Goal: Task Accomplishment & Management: Complete application form

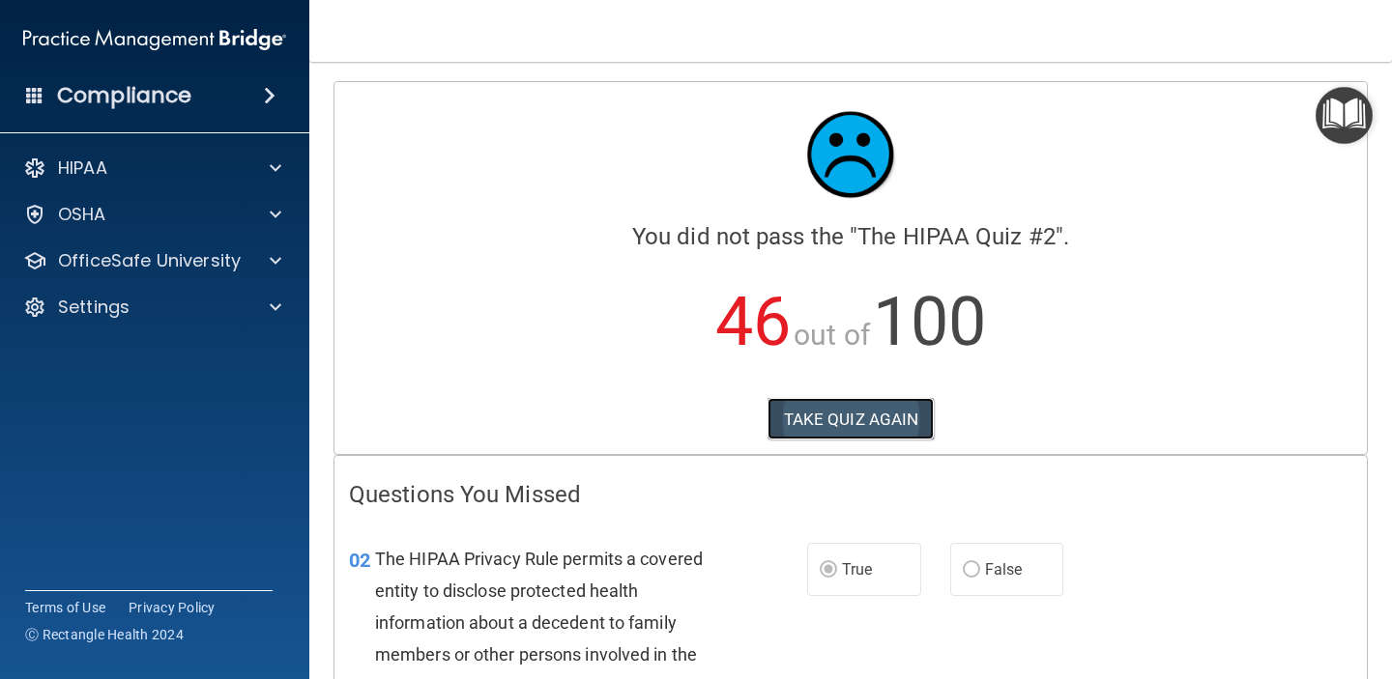
click at [902, 424] on button "TAKE QUIZ AGAIN" at bounding box center [850, 419] width 167 height 43
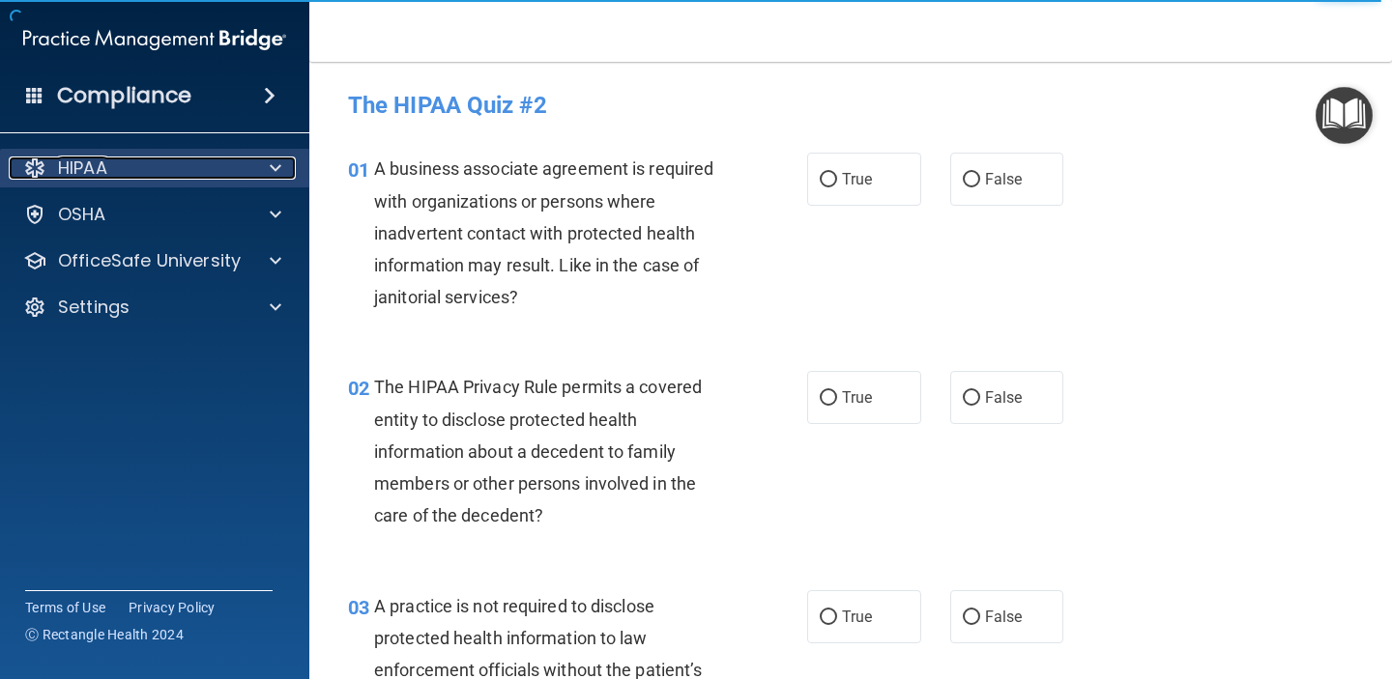
click at [250, 164] on div at bounding box center [272, 168] width 48 height 23
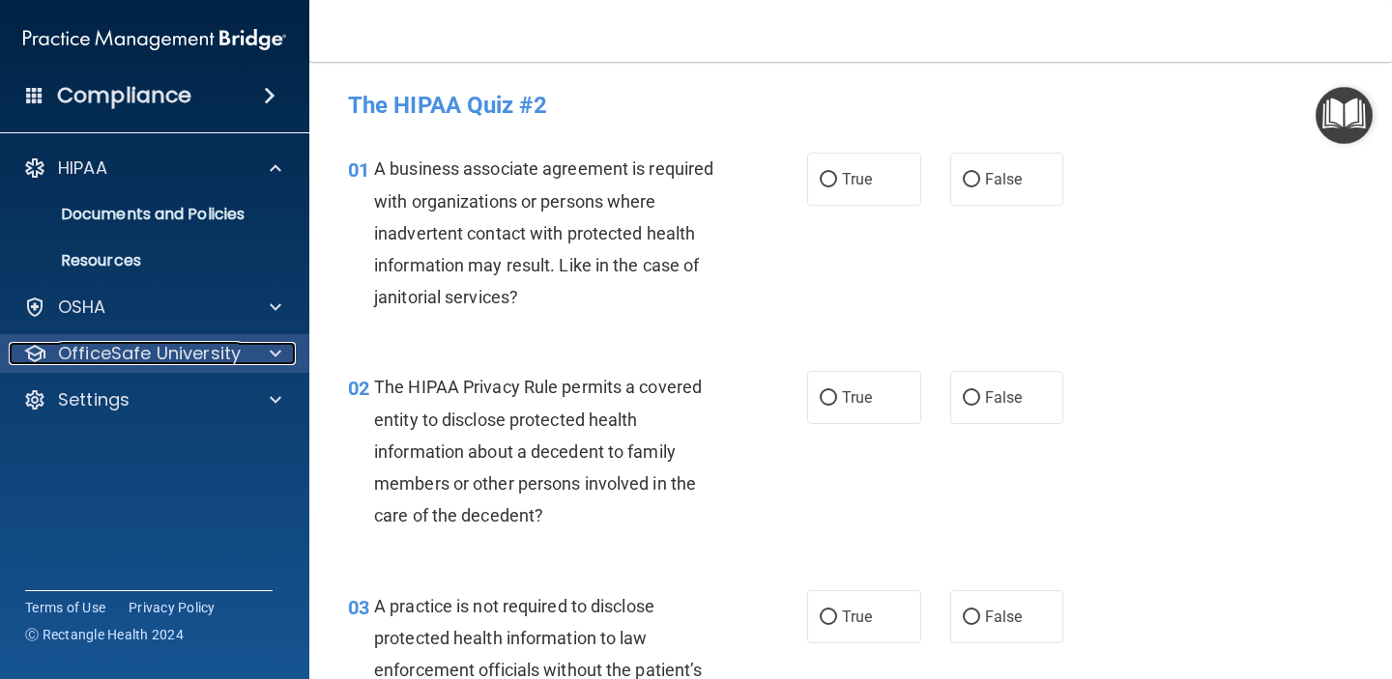
click at [200, 347] on p "OfficeSafe University" at bounding box center [149, 353] width 183 height 23
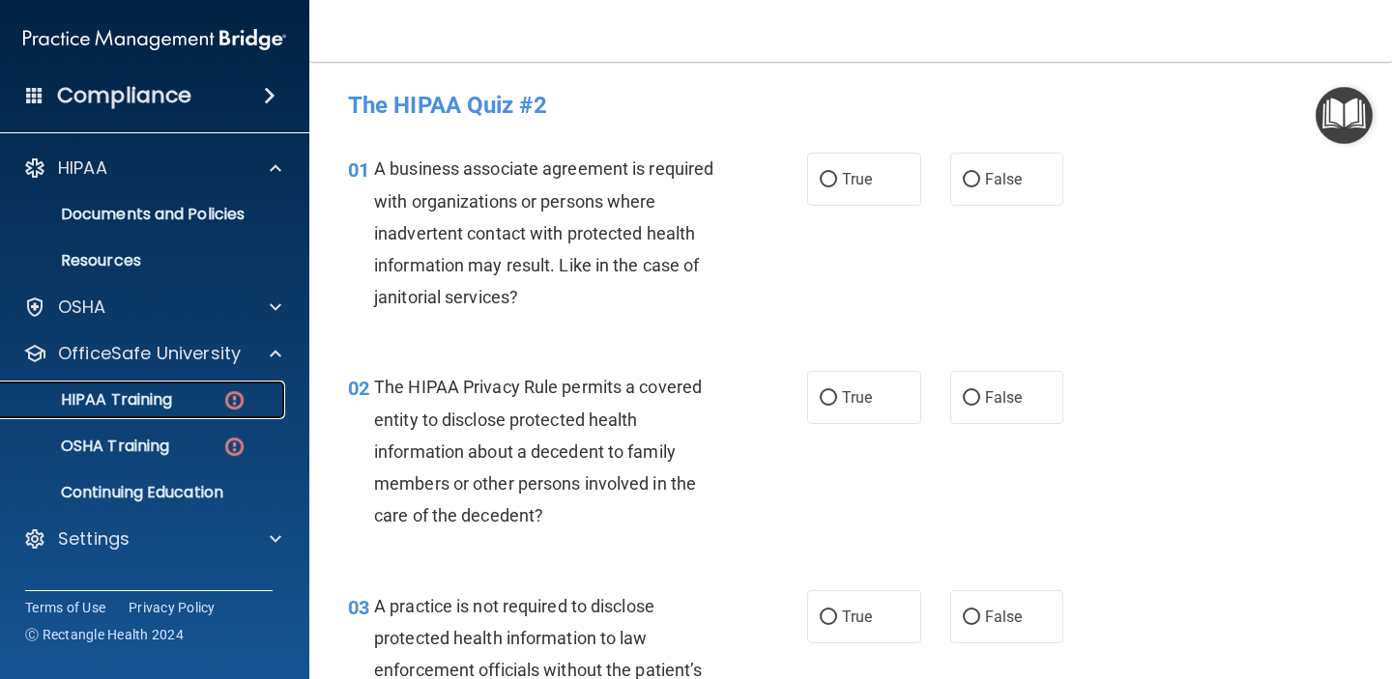
click at [212, 404] on div "HIPAA Training" at bounding box center [145, 399] width 264 height 19
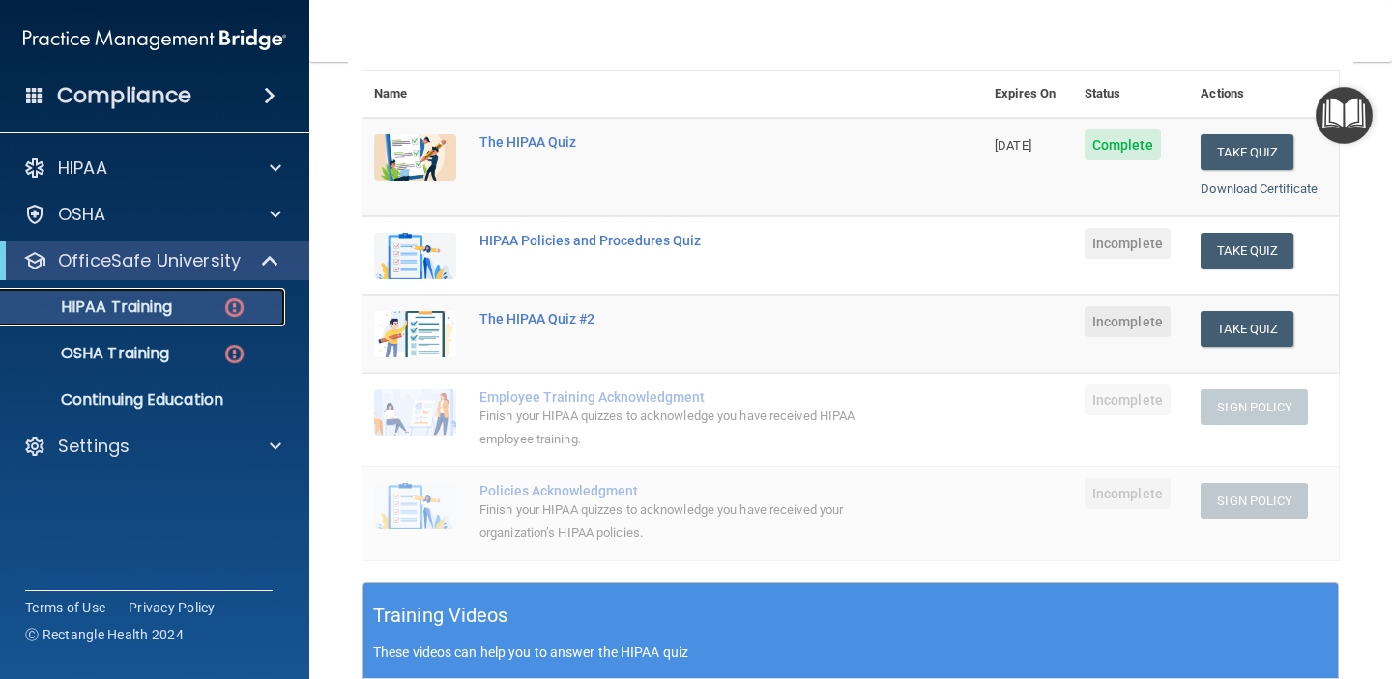
scroll to position [223, 0]
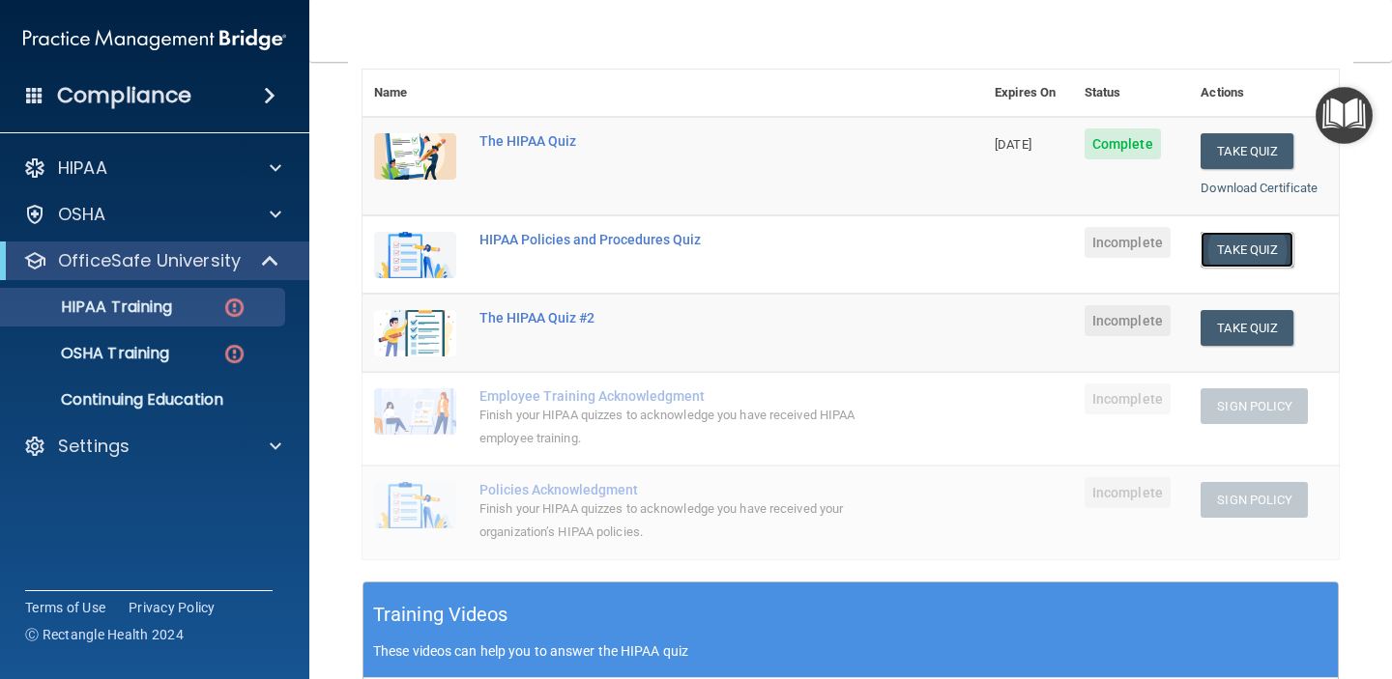
click at [1283, 248] on button "Take Quiz" at bounding box center [1246, 250] width 93 height 36
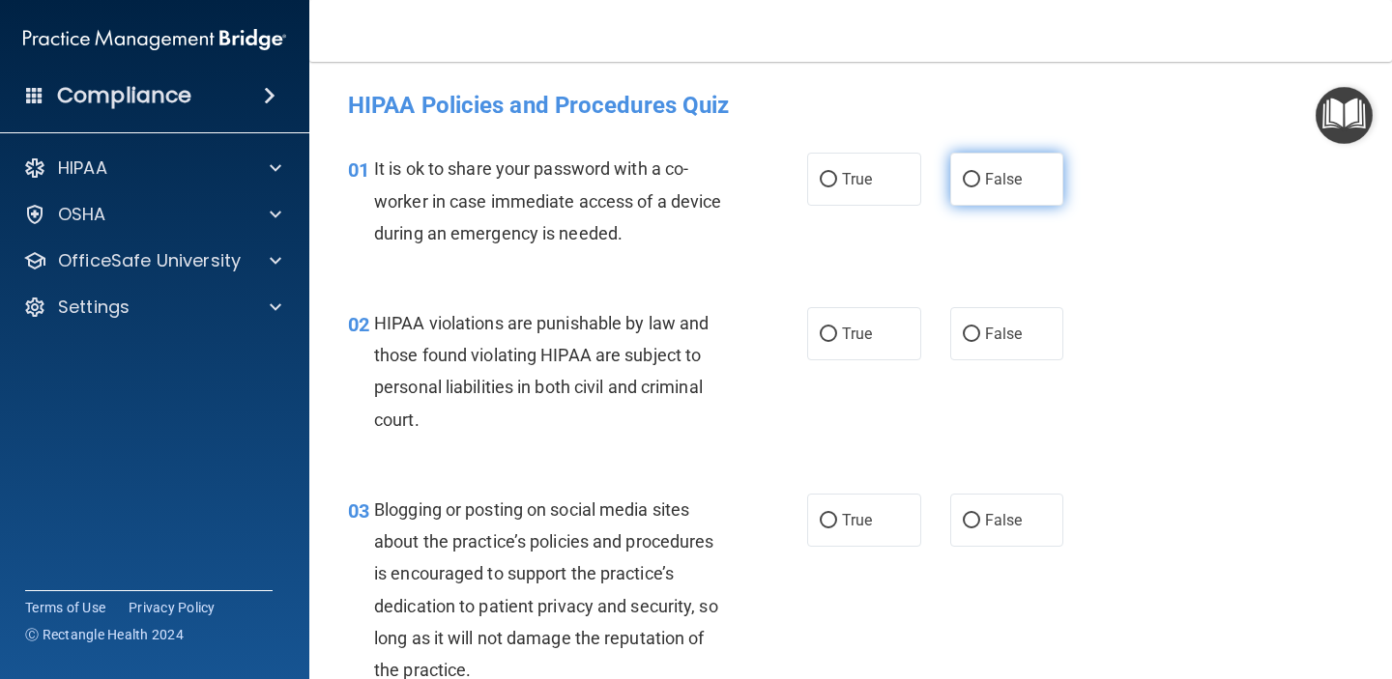
click at [976, 177] on input "False" at bounding box center [971, 180] width 17 height 14
radio input "true"
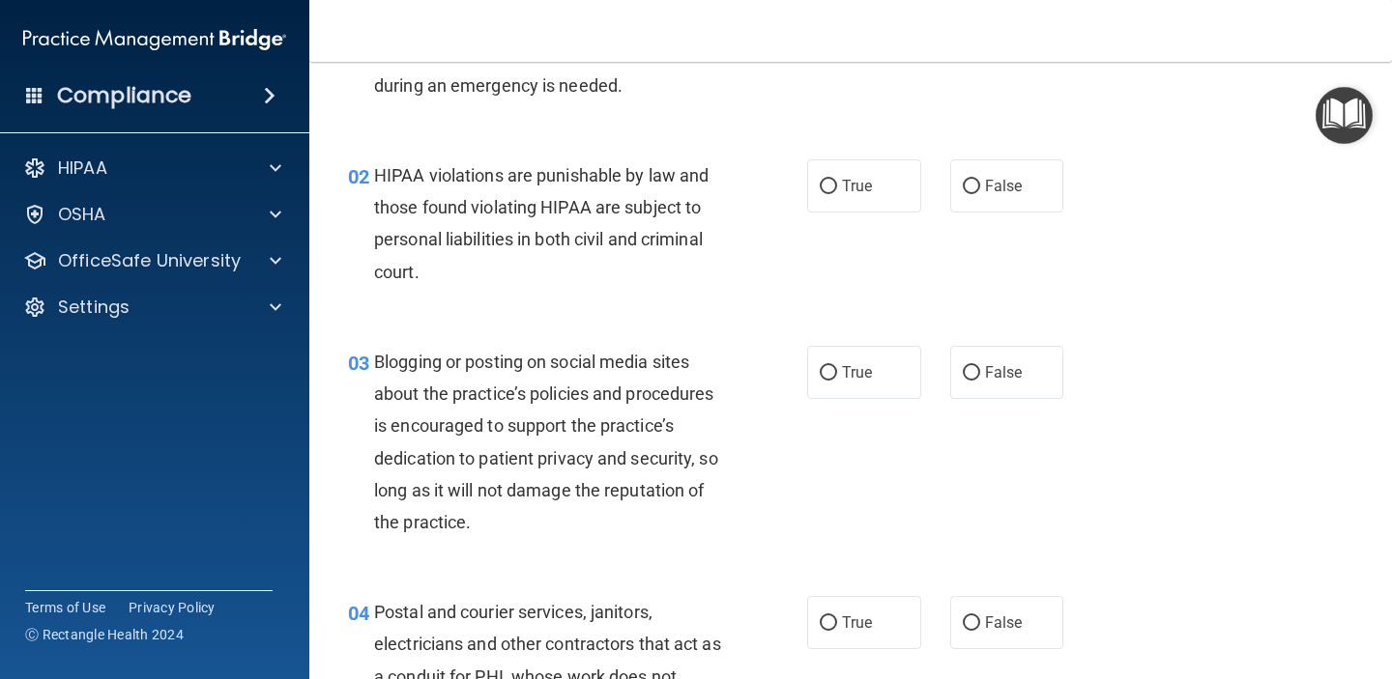
scroll to position [180, 0]
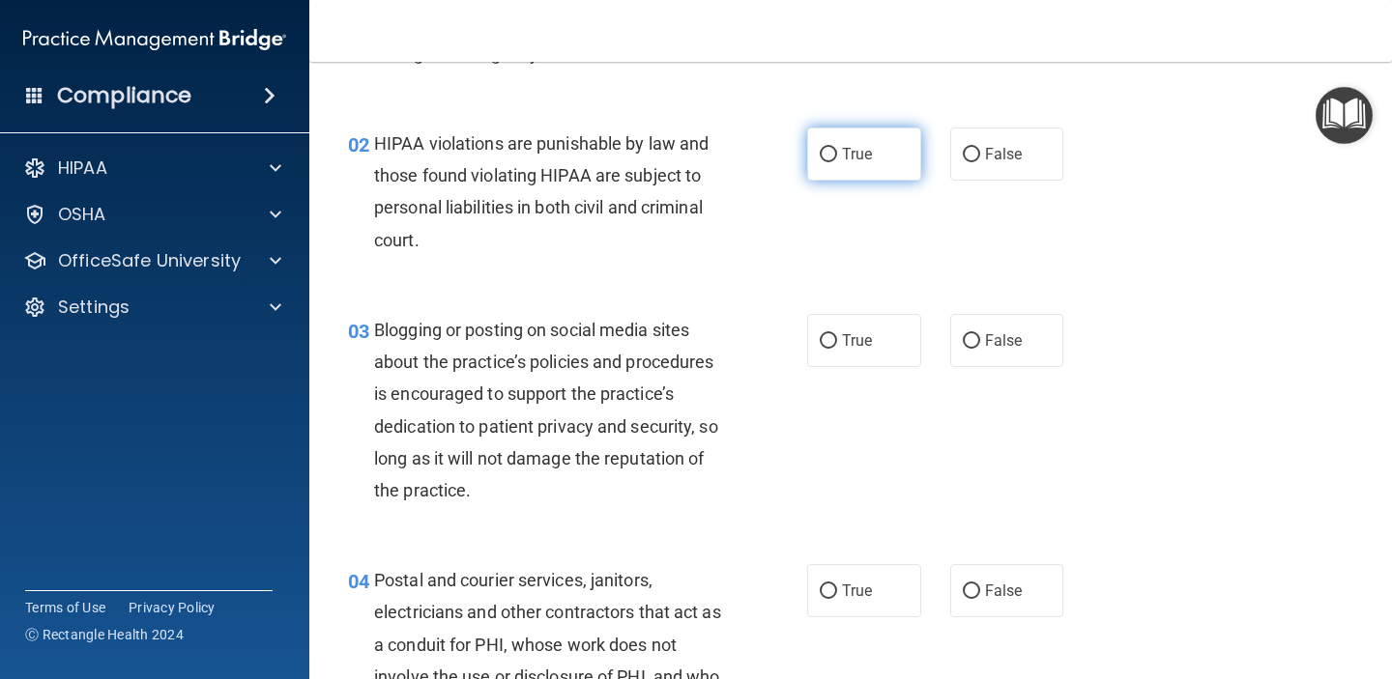
click at [859, 154] on span "True" at bounding box center [857, 154] width 30 height 18
click at [837, 154] on input "True" at bounding box center [828, 155] width 17 height 14
radio input "true"
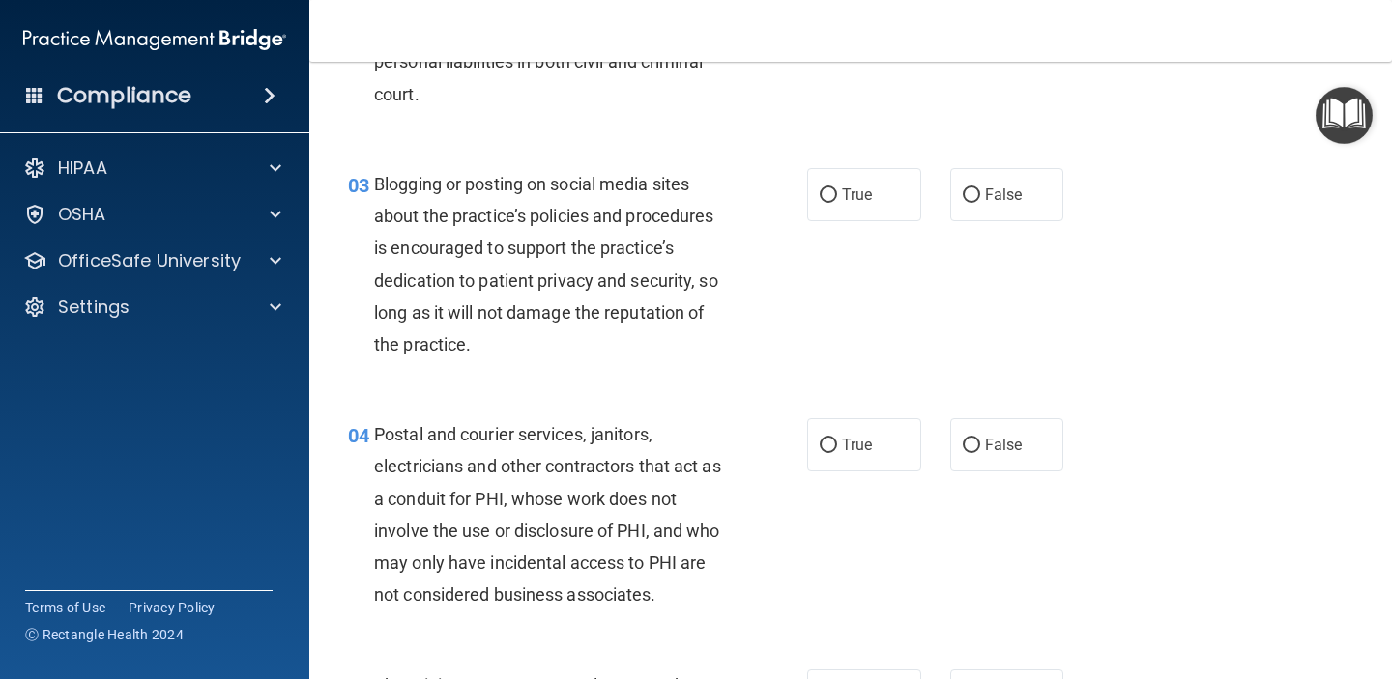
scroll to position [335, 0]
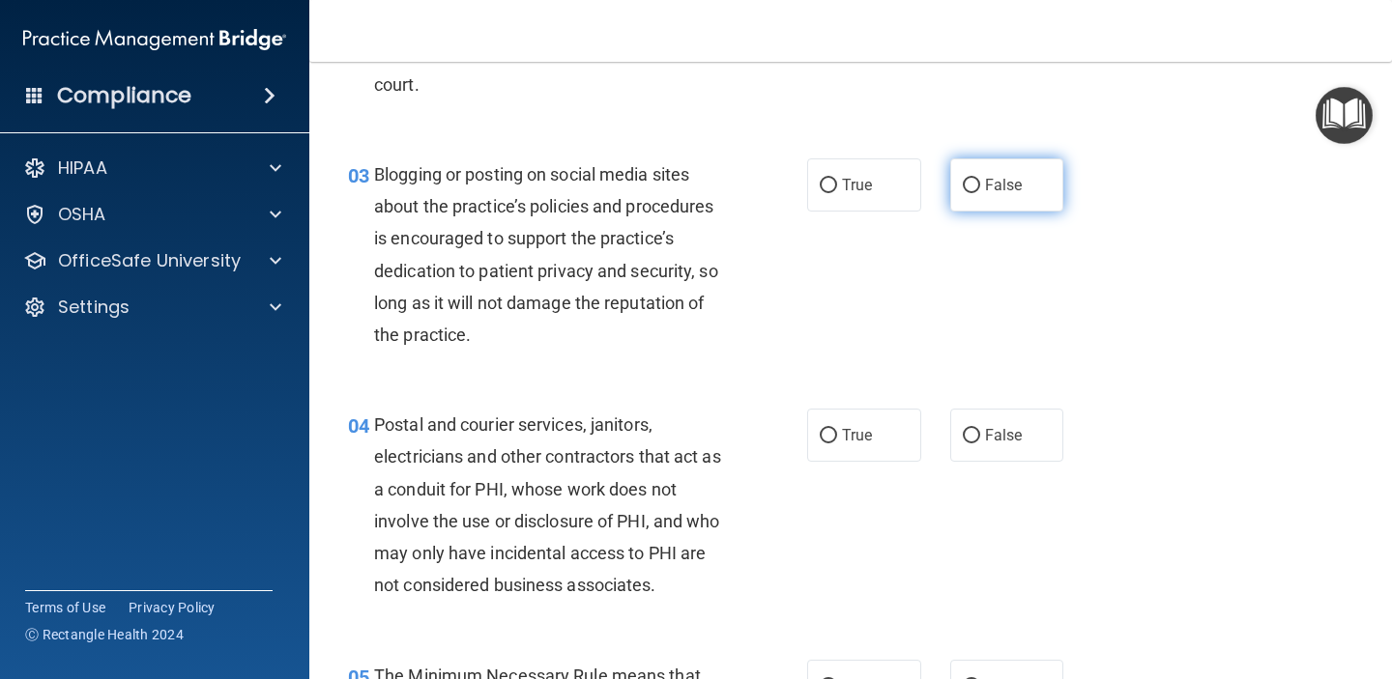
click at [1017, 189] on span "False" at bounding box center [1004, 185] width 38 height 18
click at [980, 189] on input "False" at bounding box center [971, 186] width 17 height 14
radio input "true"
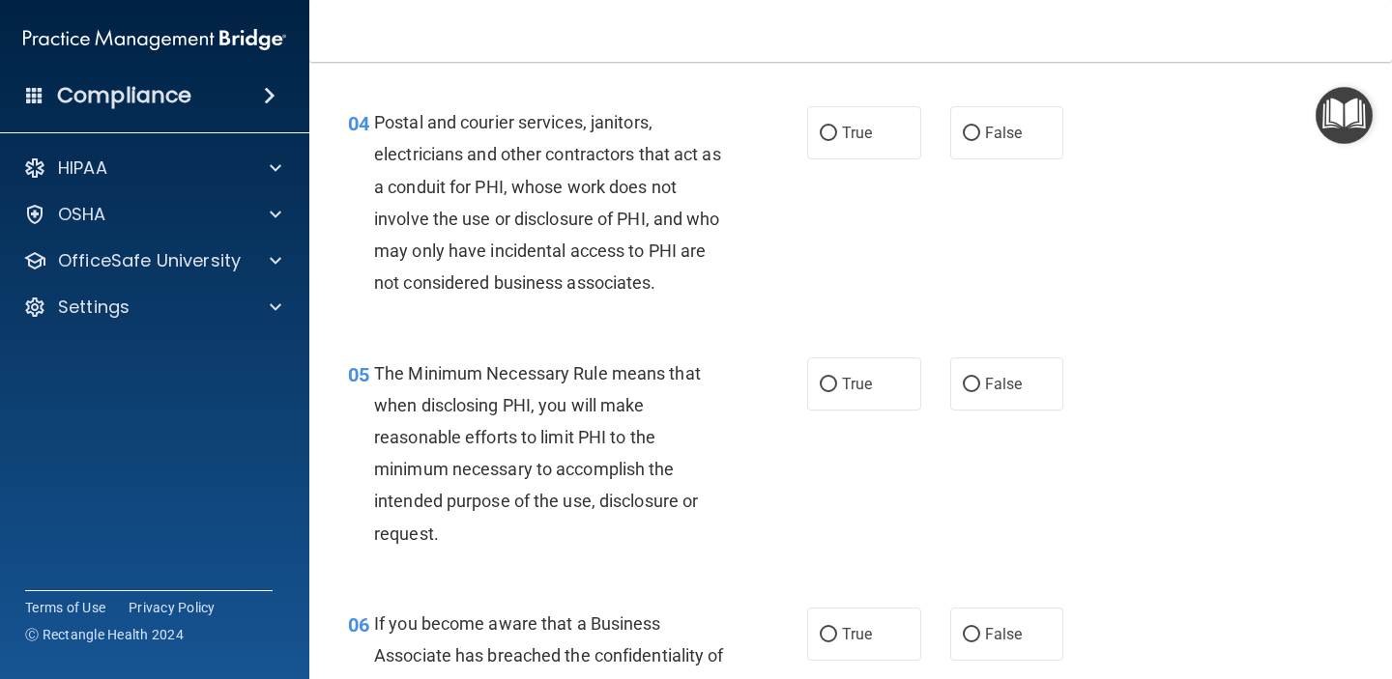
scroll to position [668, 0]
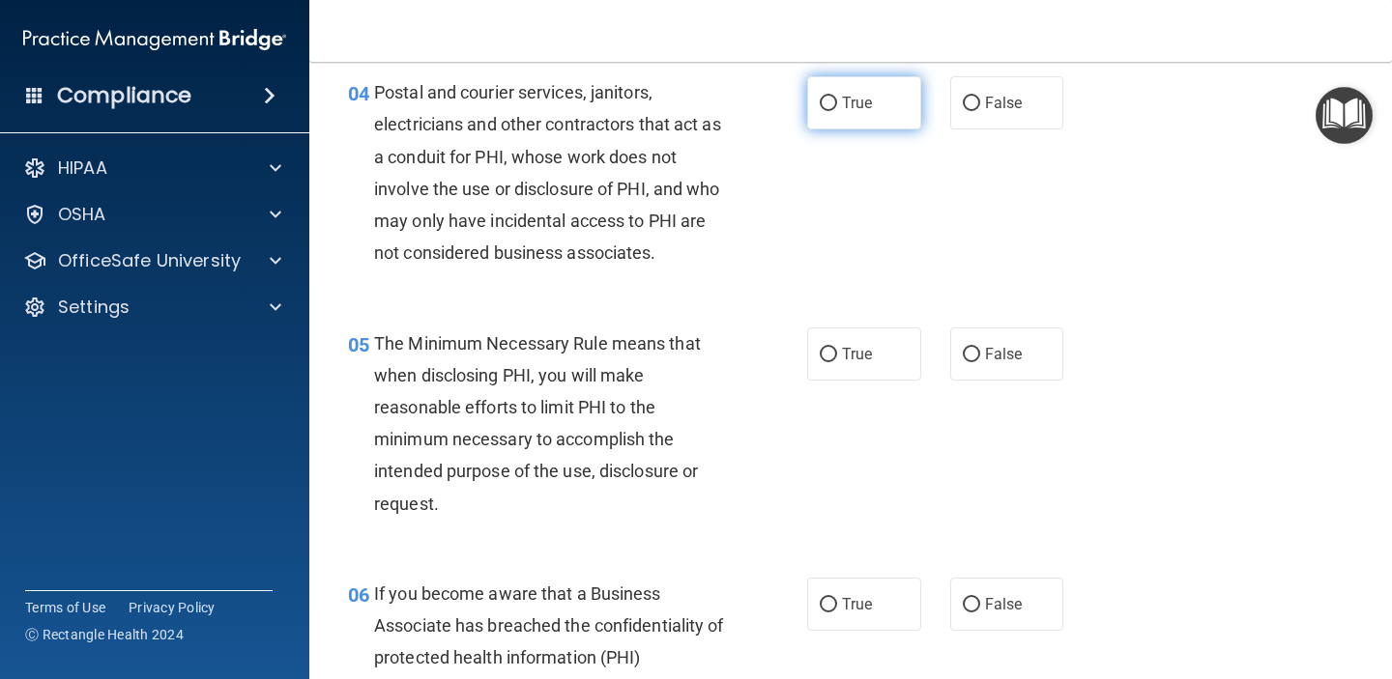
click at [865, 101] on span "True" at bounding box center [857, 103] width 30 height 18
click at [837, 101] on input "True" at bounding box center [828, 104] width 17 height 14
radio input "true"
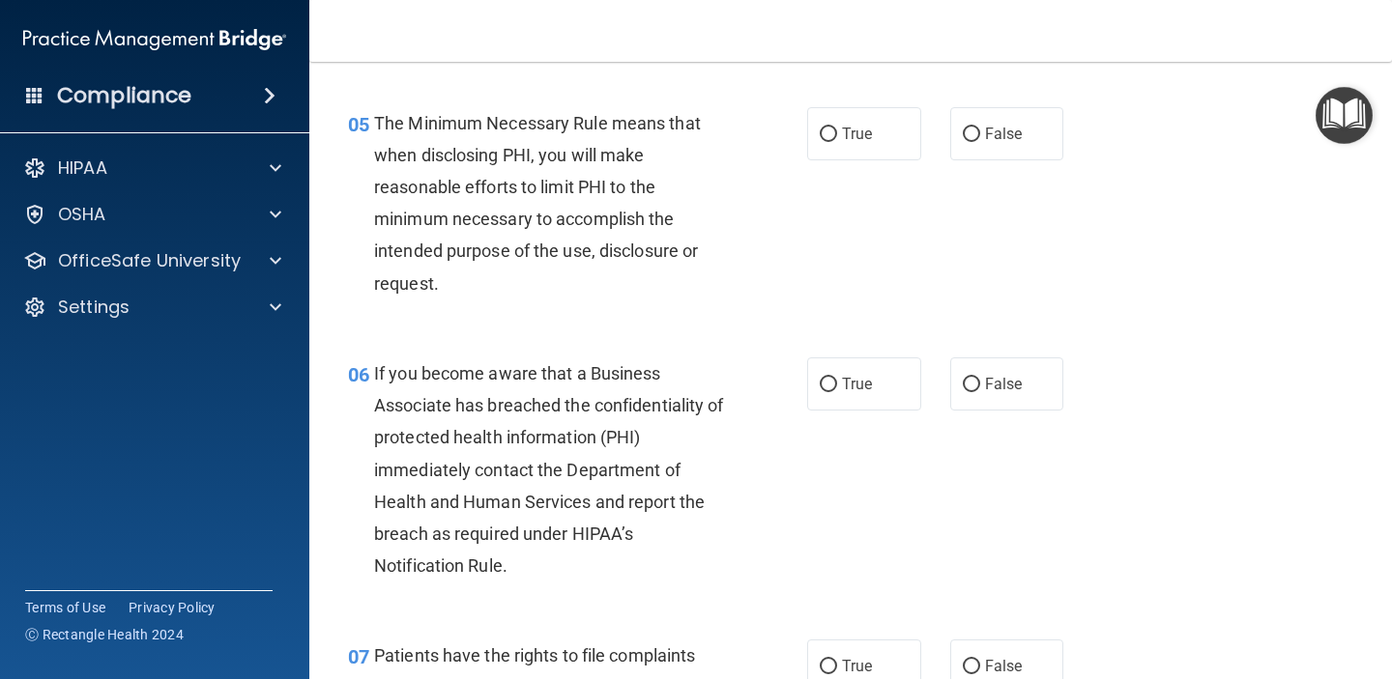
scroll to position [876, 0]
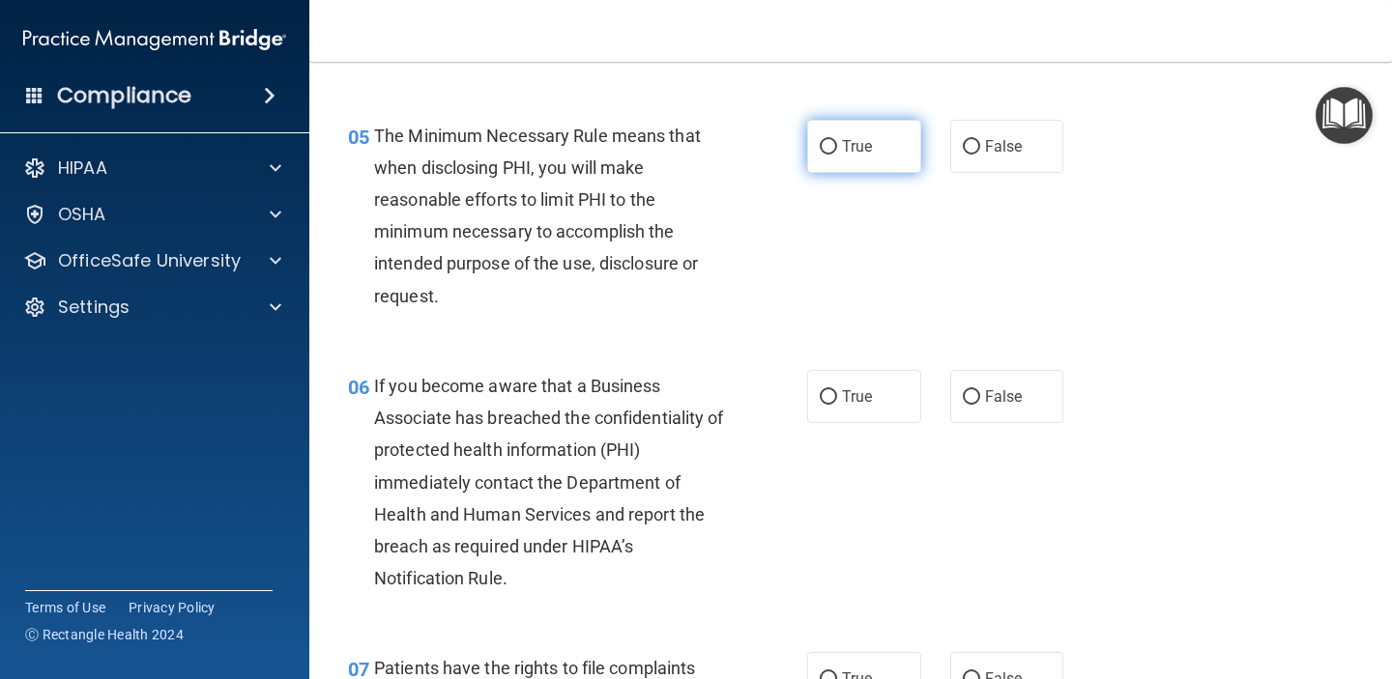
click at [810, 147] on label "True" at bounding box center [864, 146] width 114 height 53
click at [820, 147] on input "True" at bounding box center [828, 147] width 17 height 14
radio input "true"
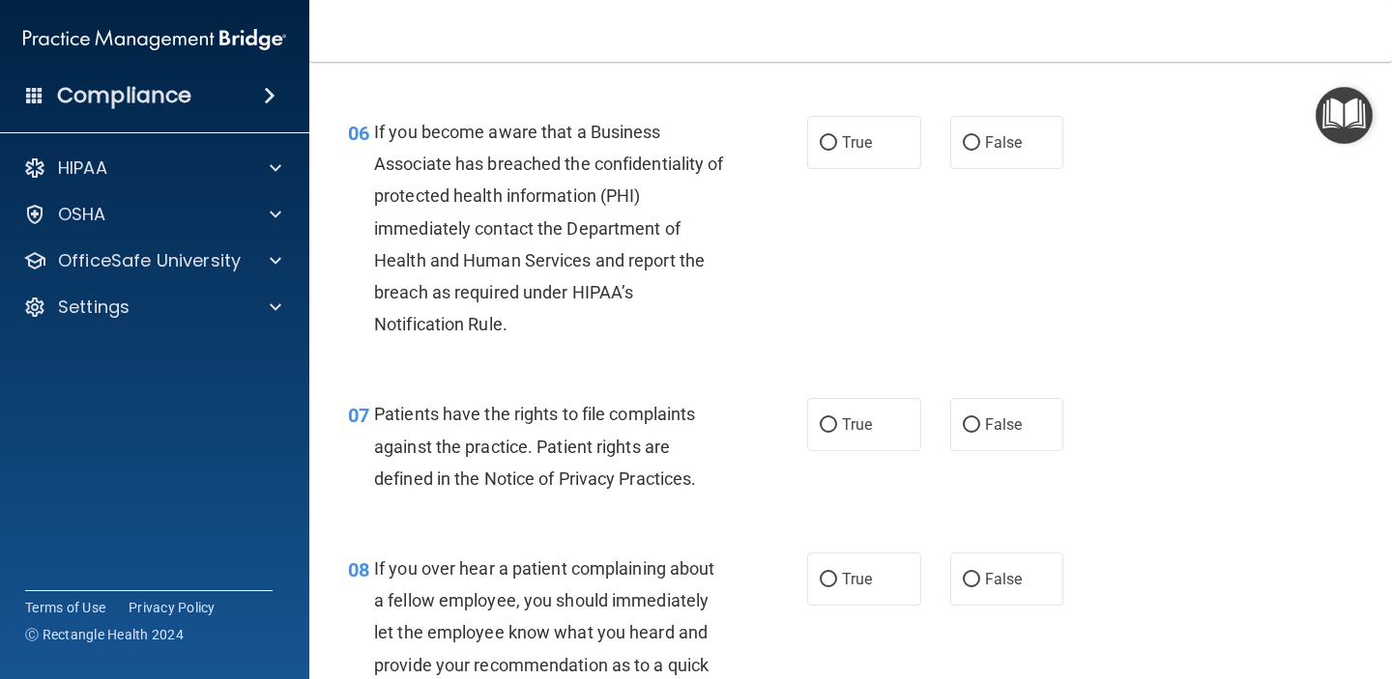
scroll to position [1129, 0]
click at [851, 130] on label "True" at bounding box center [864, 143] width 114 height 53
click at [837, 137] on input "True" at bounding box center [828, 144] width 17 height 14
radio input "true"
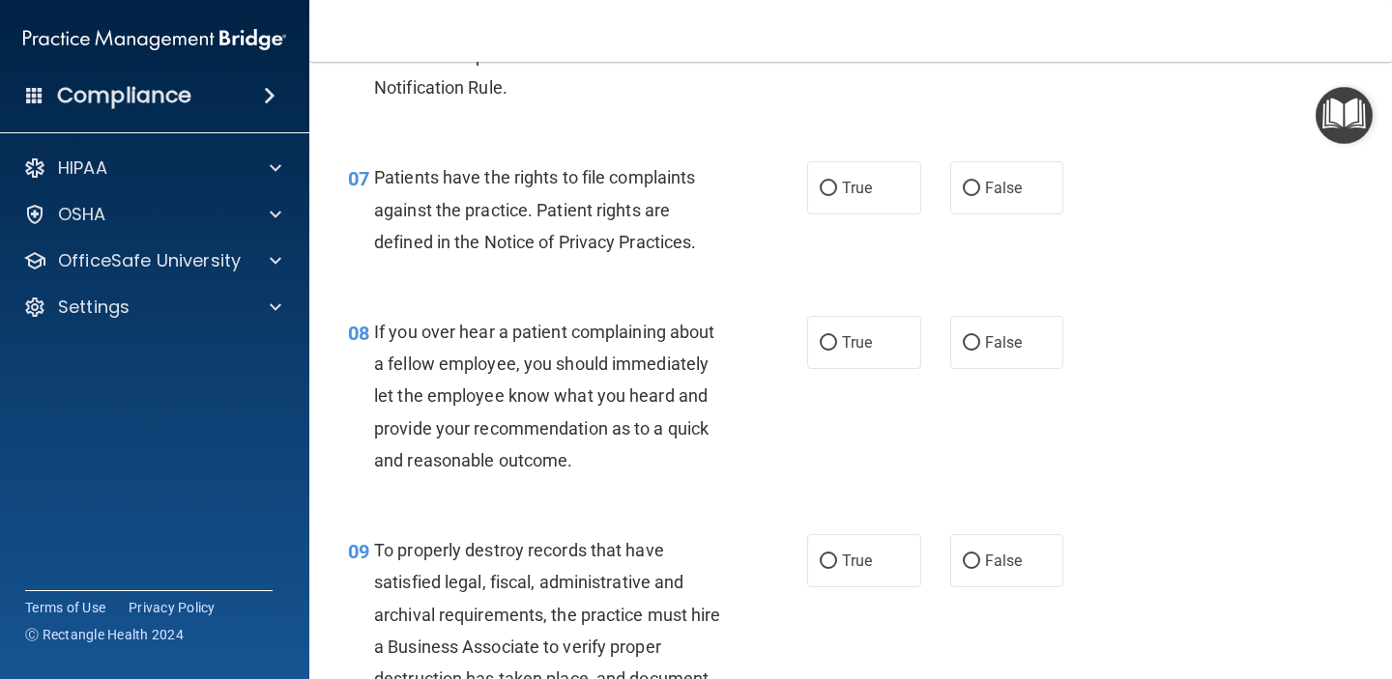
scroll to position [1397, 0]
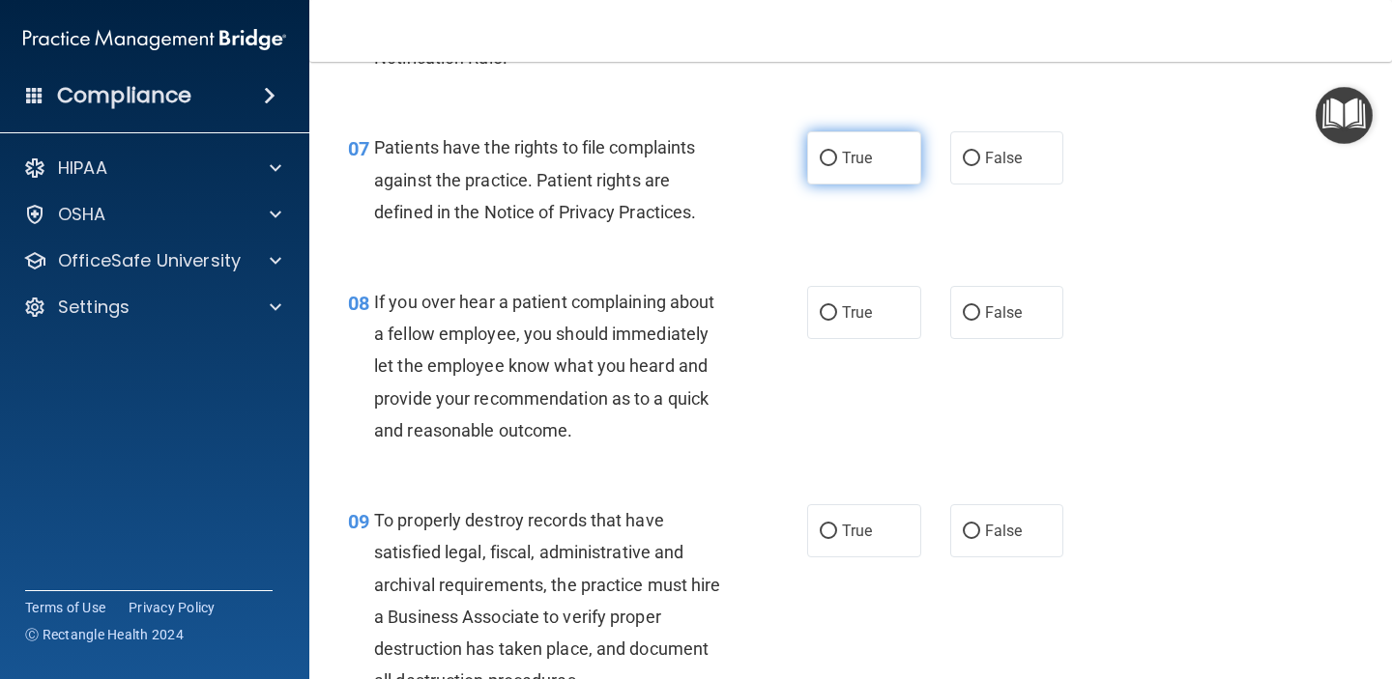
click at [832, 172] on label "True" at bounding box center [864, 157] width 114 height 53
click at [832, 166] on input "True" at bounding box center [828, 159] width 17 height 14
radio input "true"
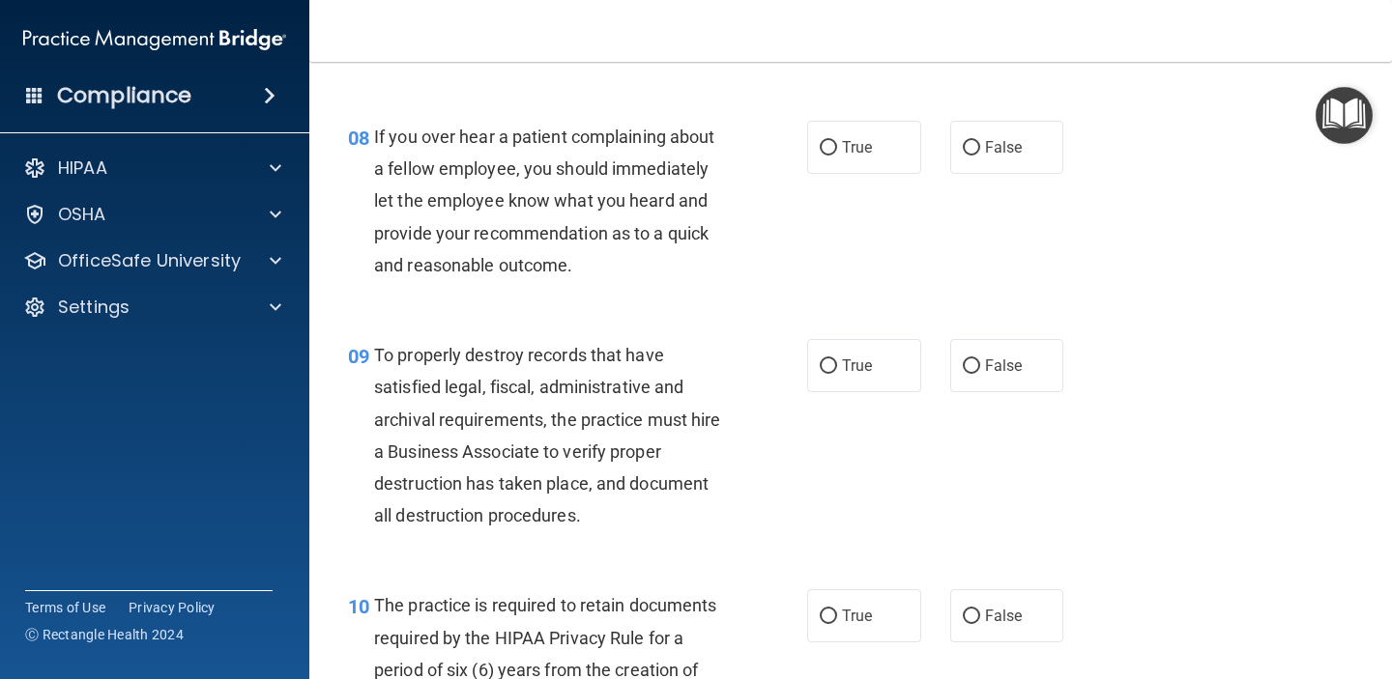
scroll to position [1563, 0]
click at [1004, 142] on span "False" at bounding box center [1004, 146] width 38 height 18
click at [980, 142] on input "False" at bounding box center [971, 147] width 17 height 14
radio input "true"
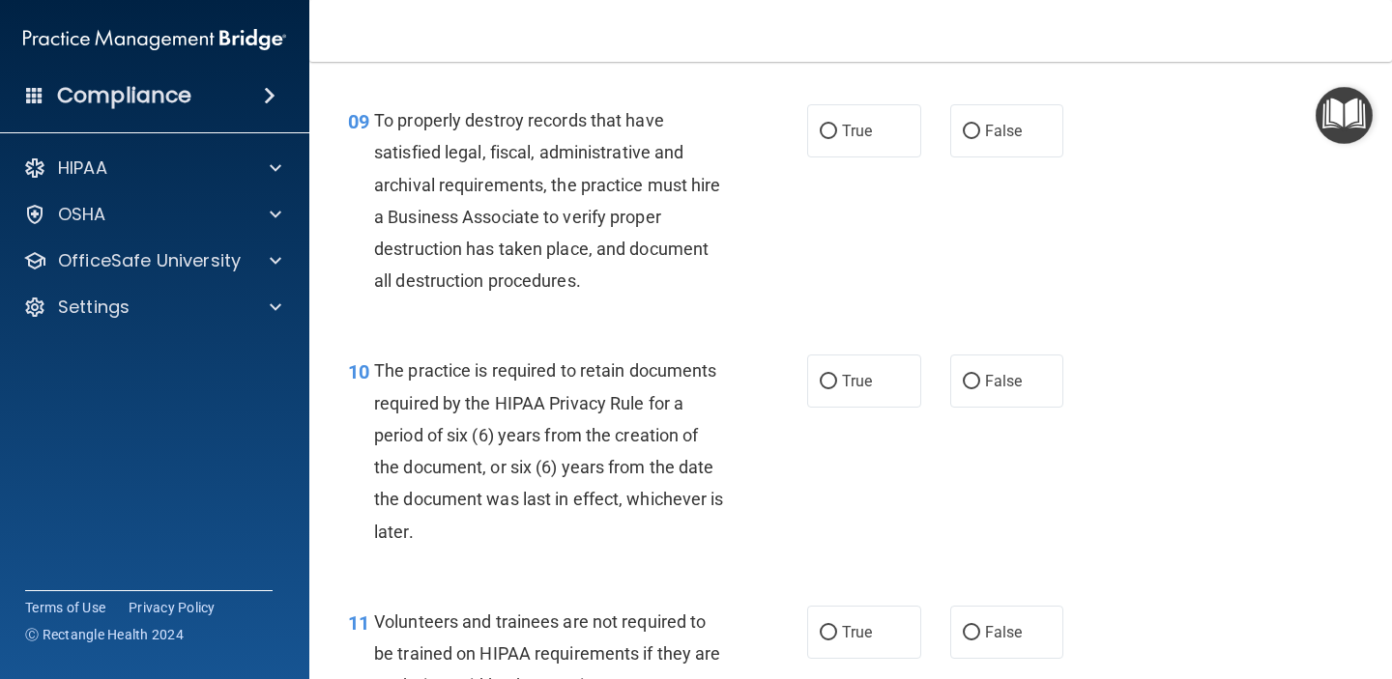
scroll to position [1815, 0]
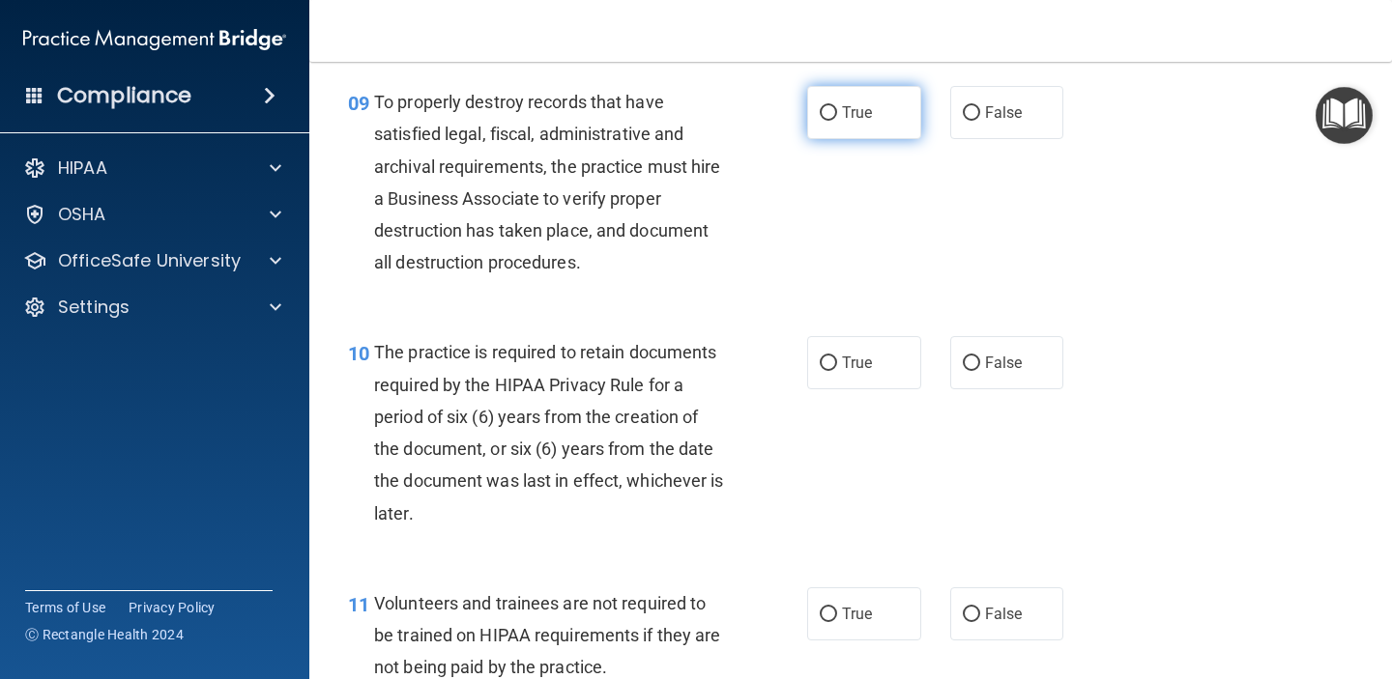
click at [859, 106] on span "True" at bounding box center [857, 112] width 30 height 18
click at [837, 106] on input "True" at bounding box center [828, 113] width 17 height 14
radio input "true"
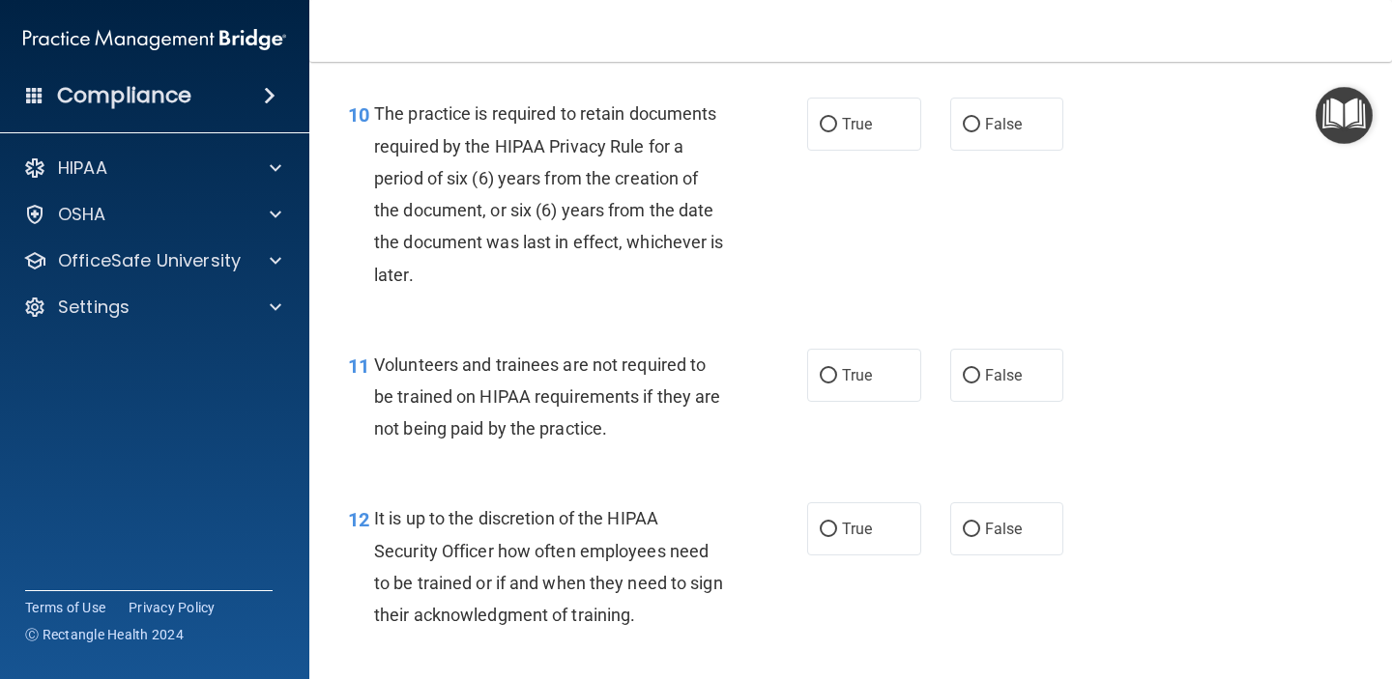
scroll to position [2078, 0]
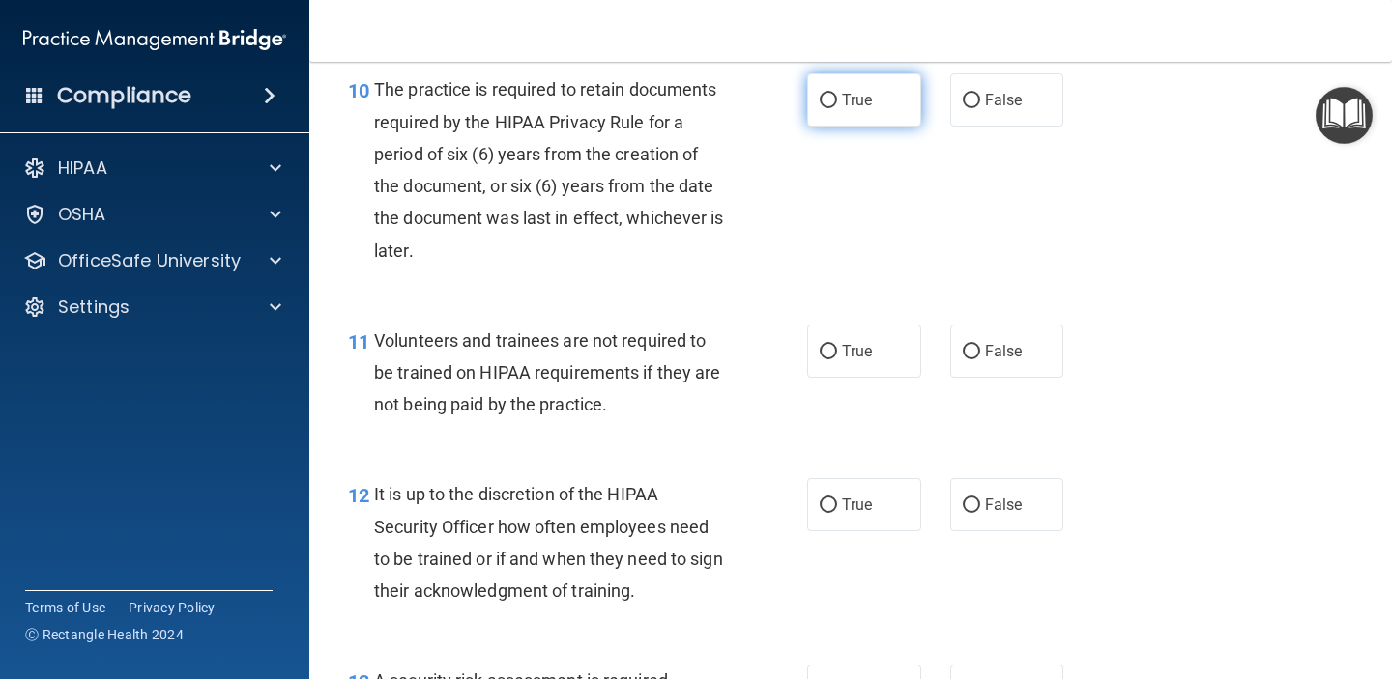
click at [837, 111] on label "True" at bounding box center [864, 99] width 114 height 53
click at [837, 108] on input "True" at bounding box center [828, 101] width 17 height 14
radio input "true"
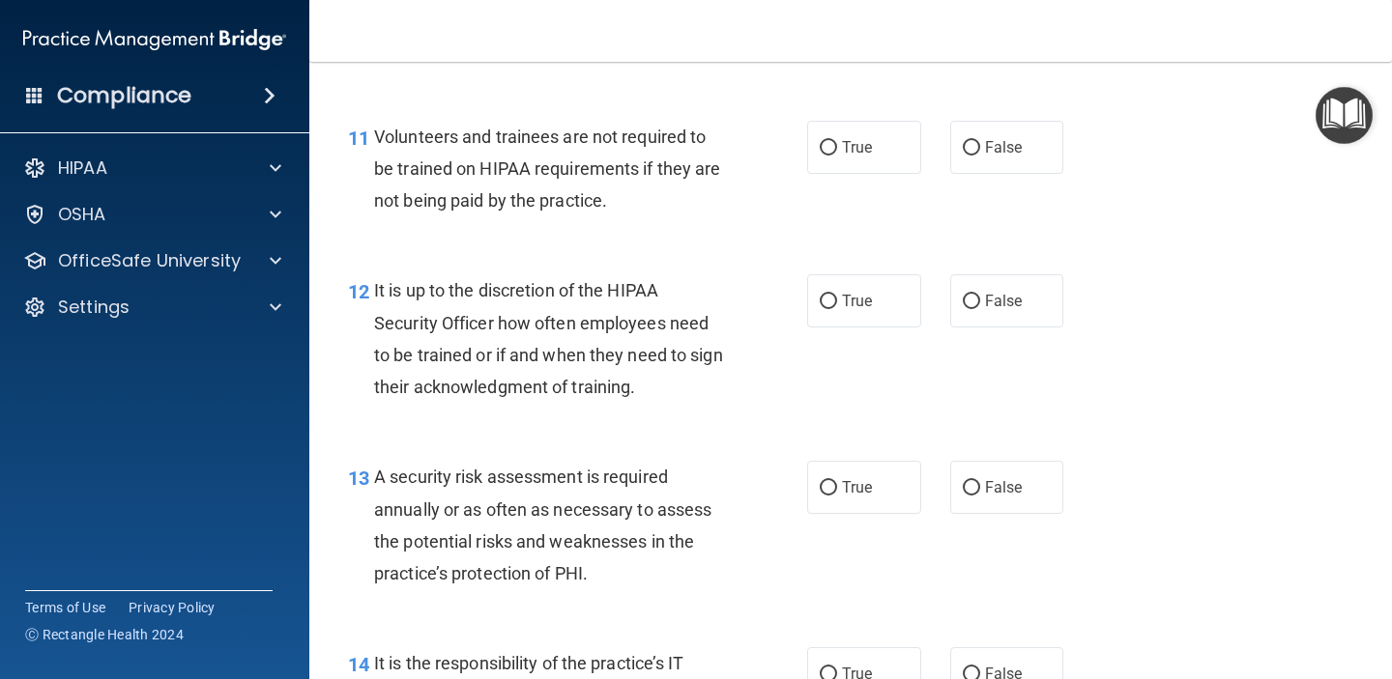
scroll to position [2295, 0]
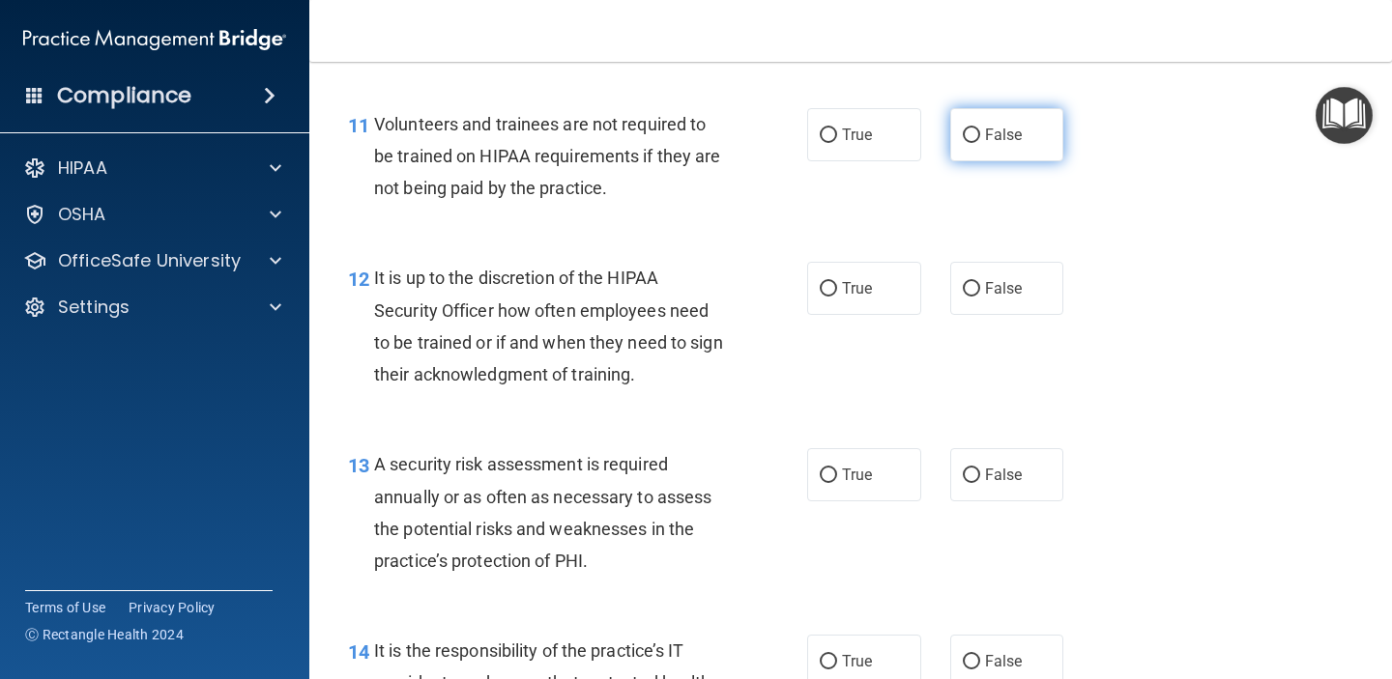
click at [990, 141] on span "False" at bounding box center [1004, 135] width 38 height 18
click at [980, 141] on input "False" at bounding box center [971, 136] width 17 height 14
radio input "true"
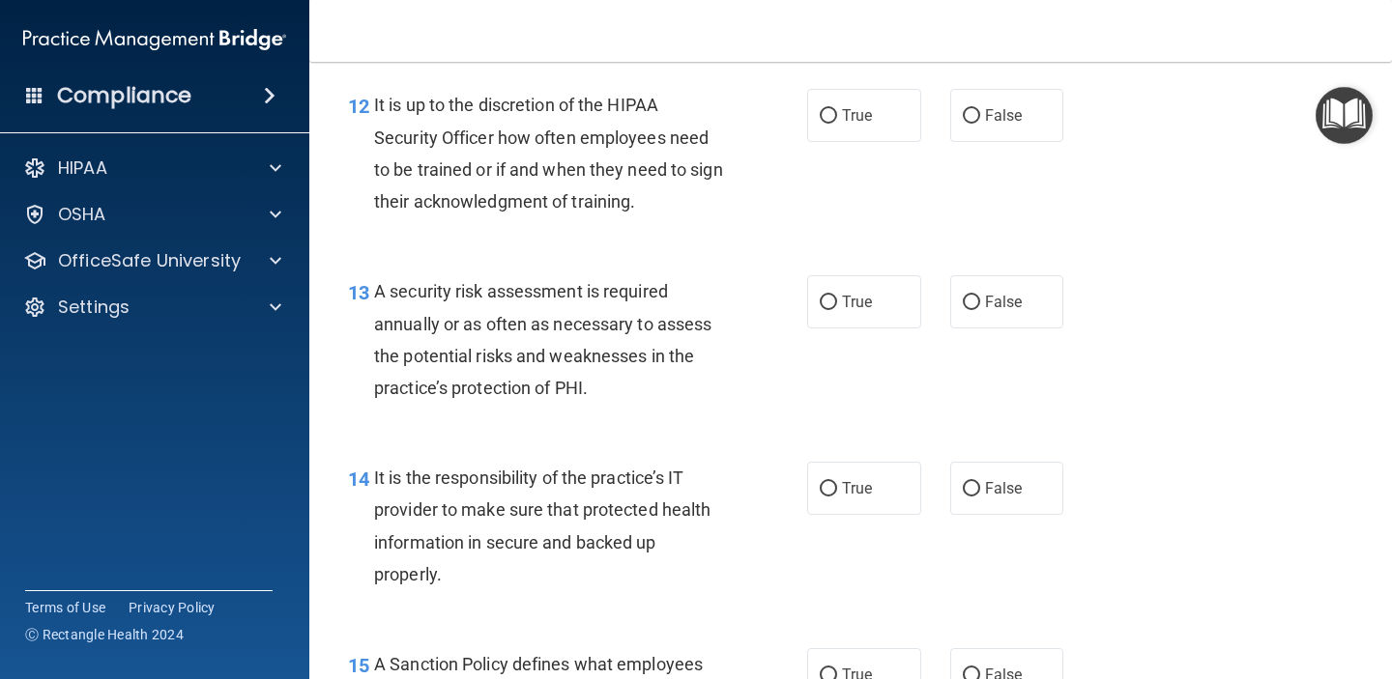
scroll to position [2486, 0]
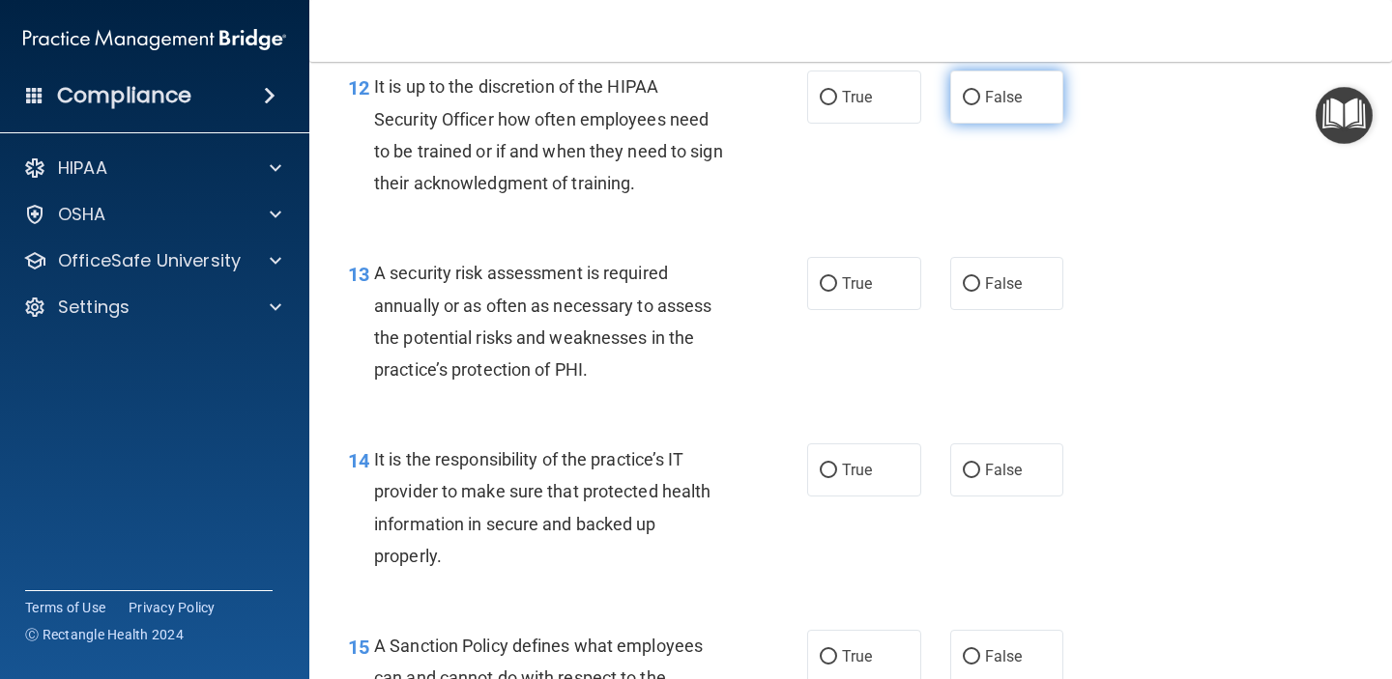
click at [989, 94] on span "False" at bounding box center [1004, 97] width 38 height 18
click at [980, 94] on input "False" at bounding box center [971, 98] width 17 height 14
radio input "true"
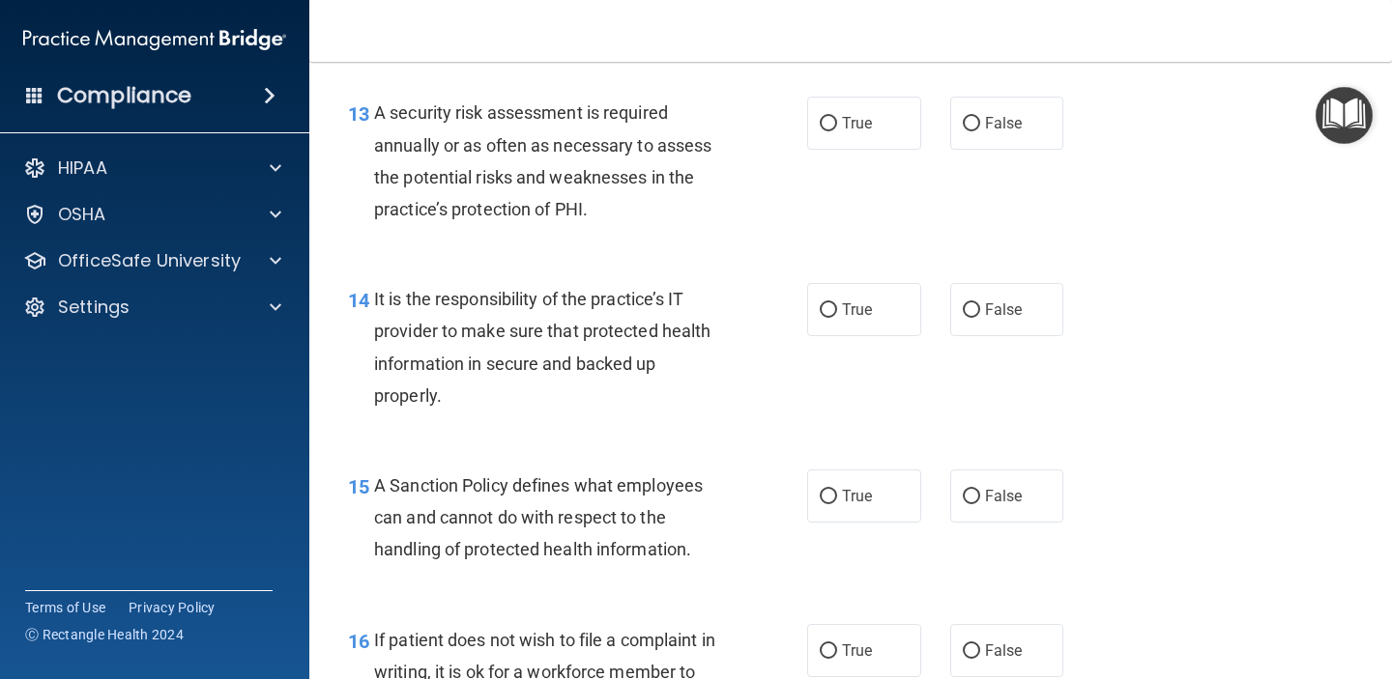
scroll to position [2651, 0]
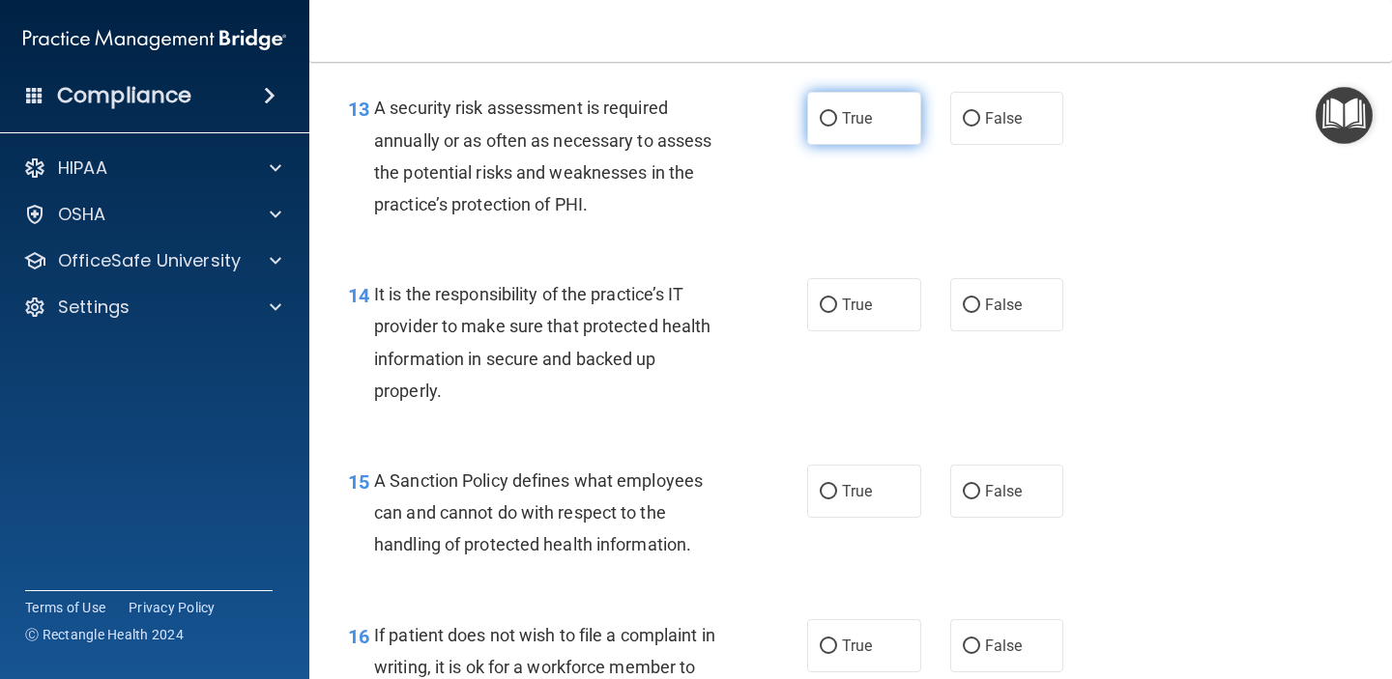
click at [879, 130] on label "True" at bounding box center [864, 118] width 114 height 53
click at [837, 127] on input "True" at bounding box center [828, 119] width 17 height 14
radio input "true"
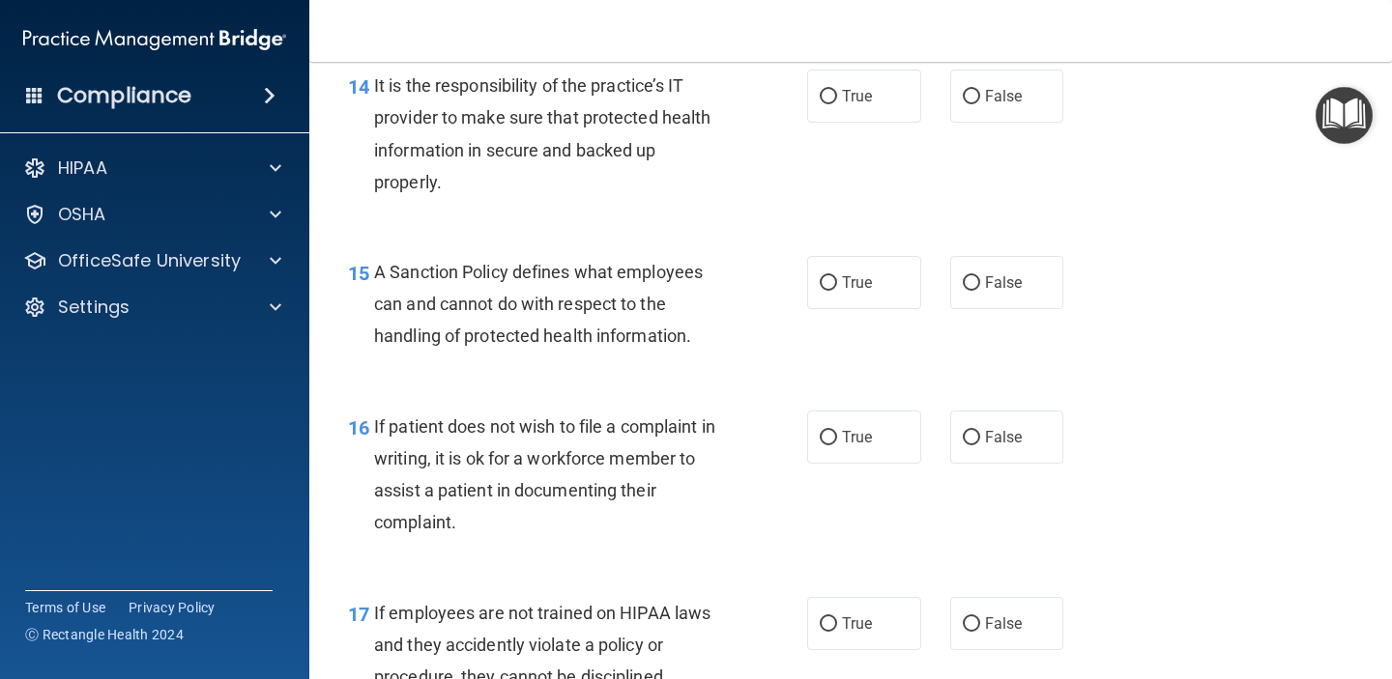
scroll to position [2861, 0]
click at [875, 102] on label "True" at bounding box center [864, 95] width 114 height 53
click at [837, 102] on input "True" at bounding box center [828, 96] width 17 height 14
radio input "true"
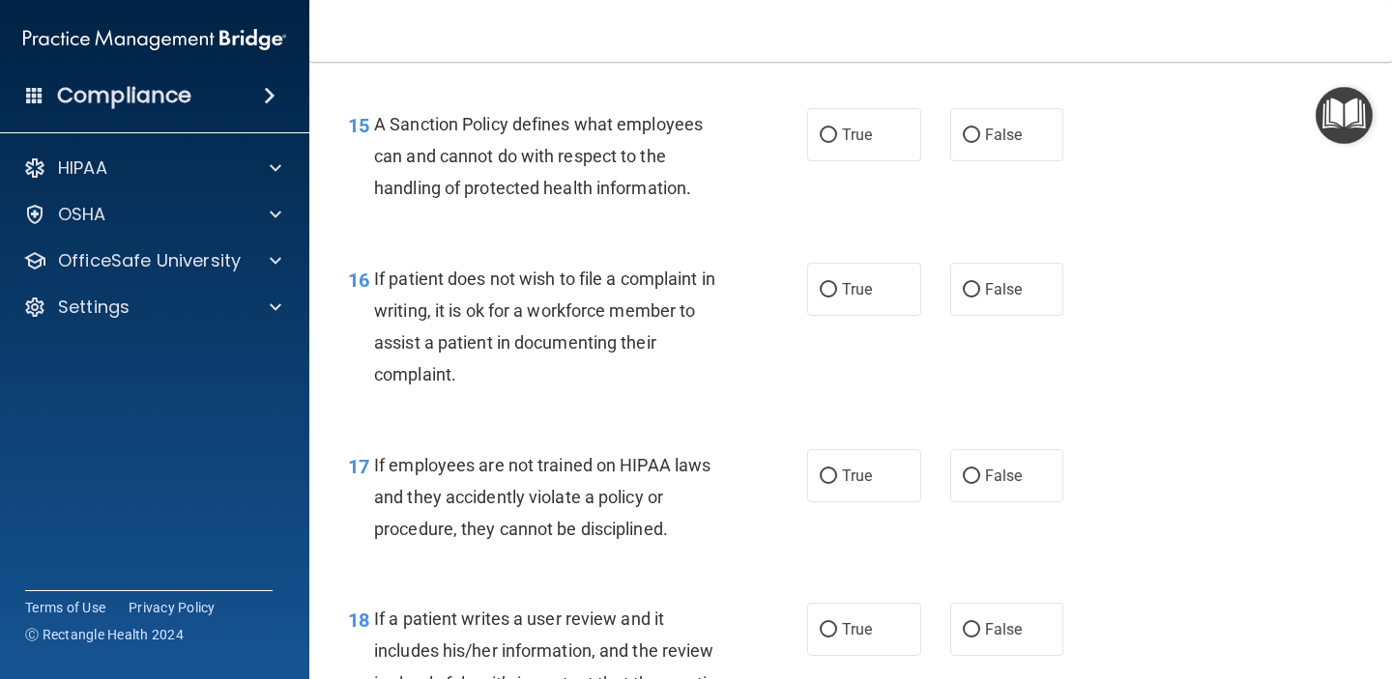
scroll to position [2995, 0]
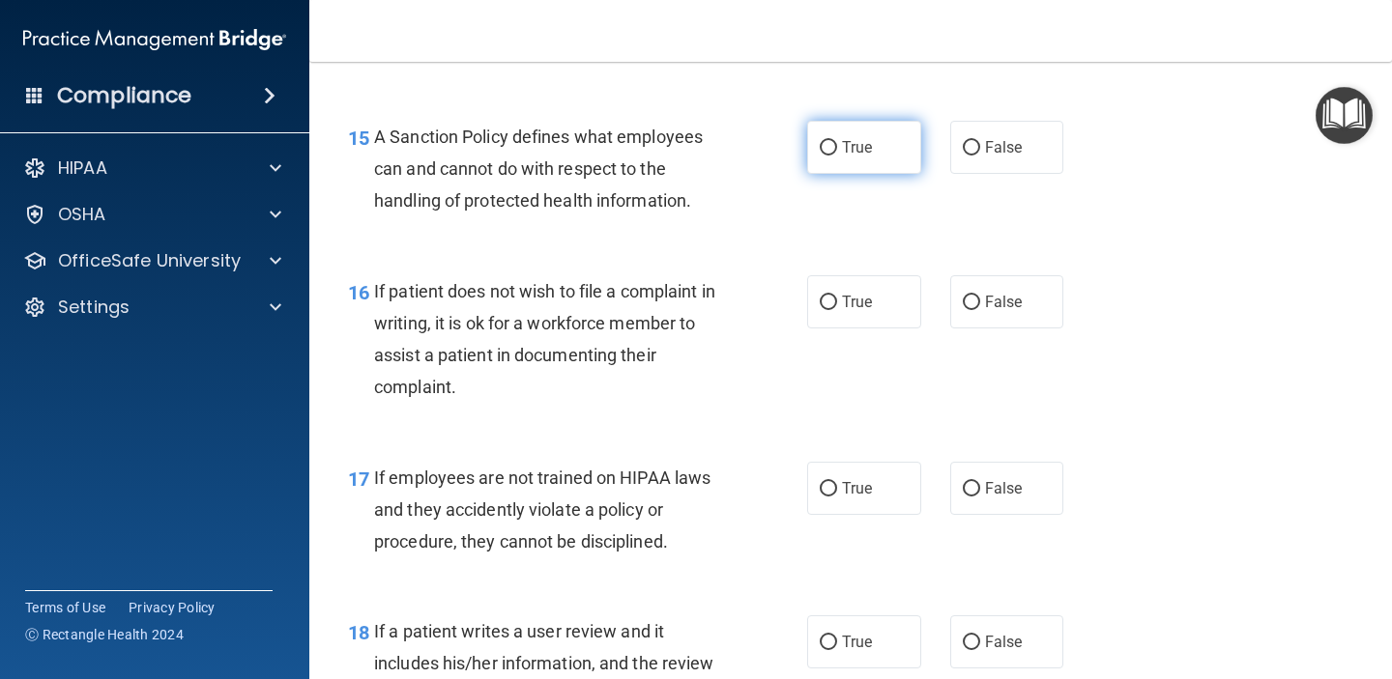
click at [872, 147] on span "True" at bounding box center [857, 147] width 30 height 18
click at [837, 147] on input "True" at bounding box center [828, 148] width 17 height 14
radio input "true"
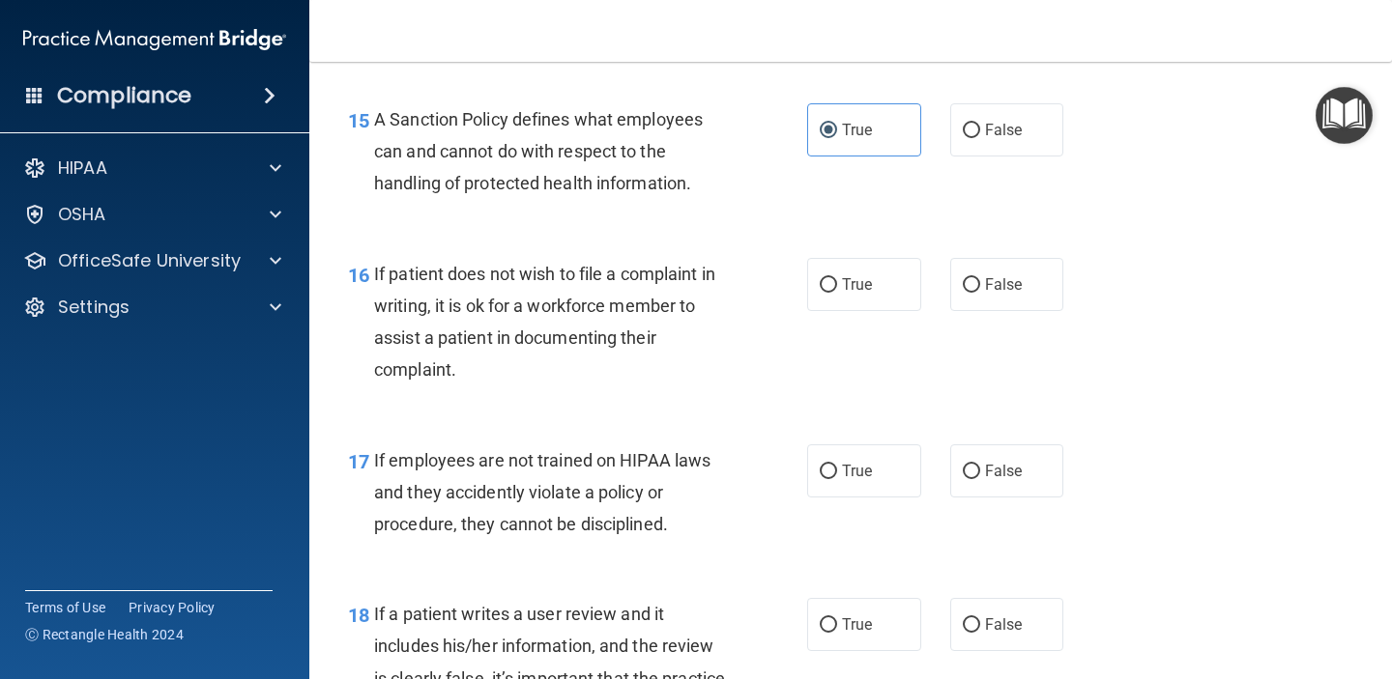
scroll to position [3041, 0]
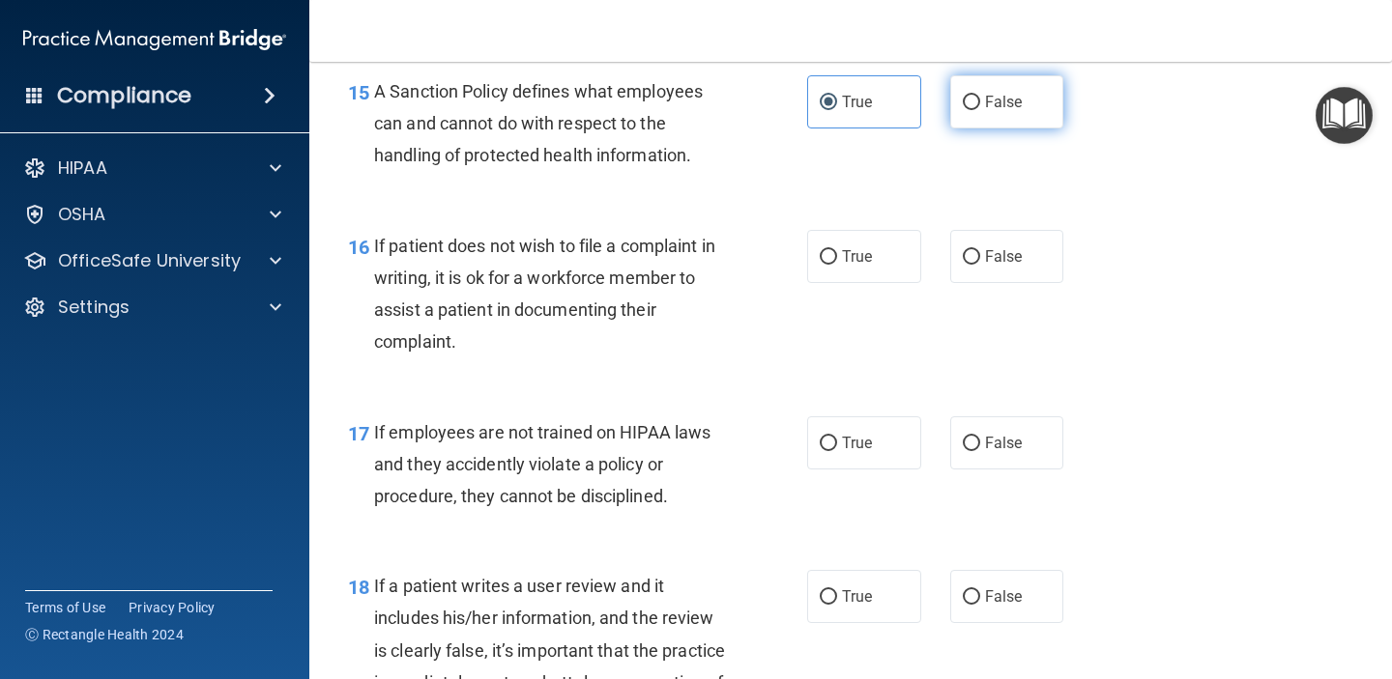
click at [1011, 92] on label "False" at bounding box center [1007, 101] width 114 height 53
click at [980, 96] on input "False" at bounding box center [971, 103] width 17 height 14
radio input "true"
radio input "false"
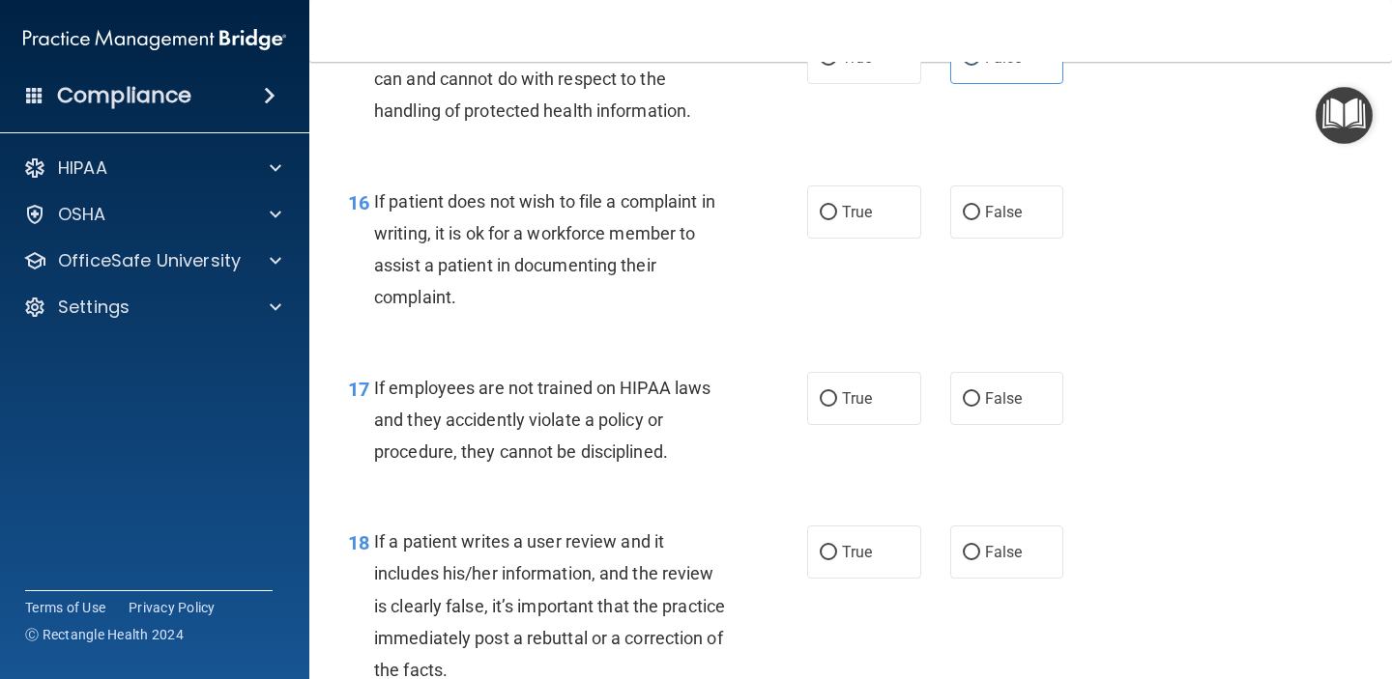
scroll to position [3116, 0]
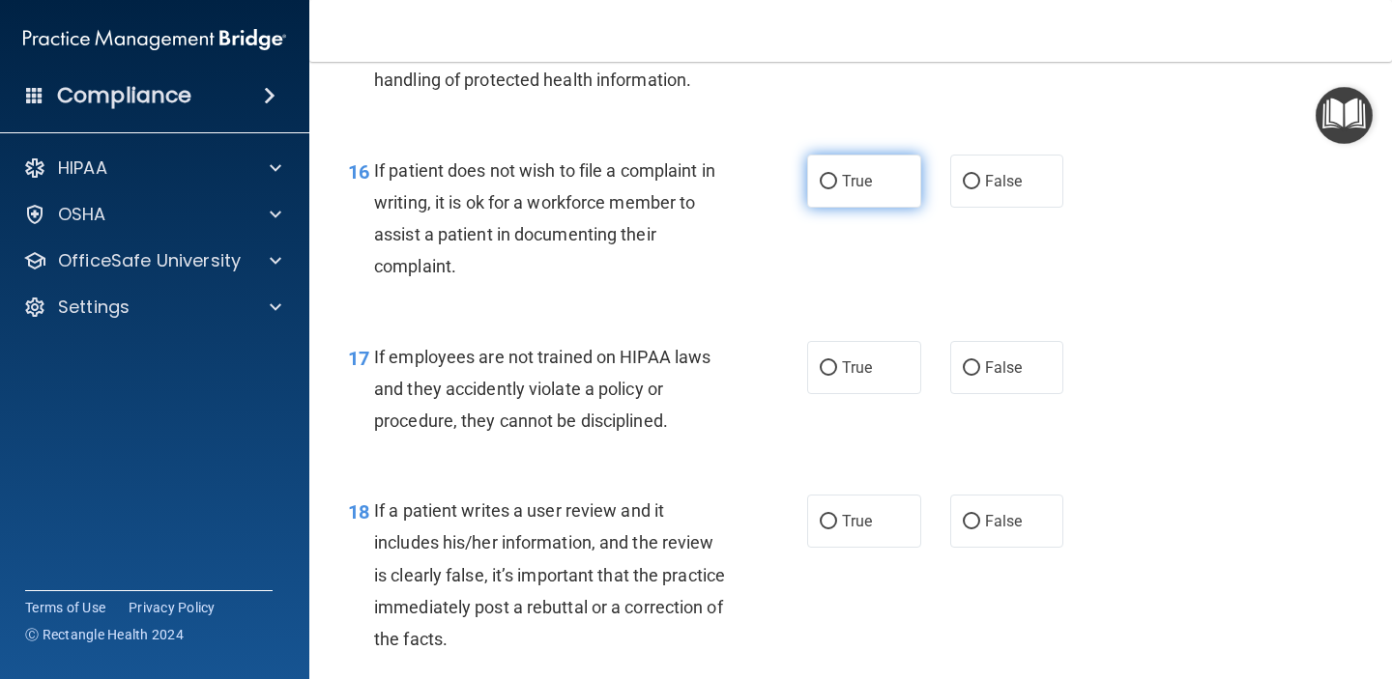
click at [856, 195] on label "True" at bounding box center [864, 181] width 114 height 53
click at [837, 189] on input "True" at bounding box center [828, 182] width 17 height 14
radio input "true"
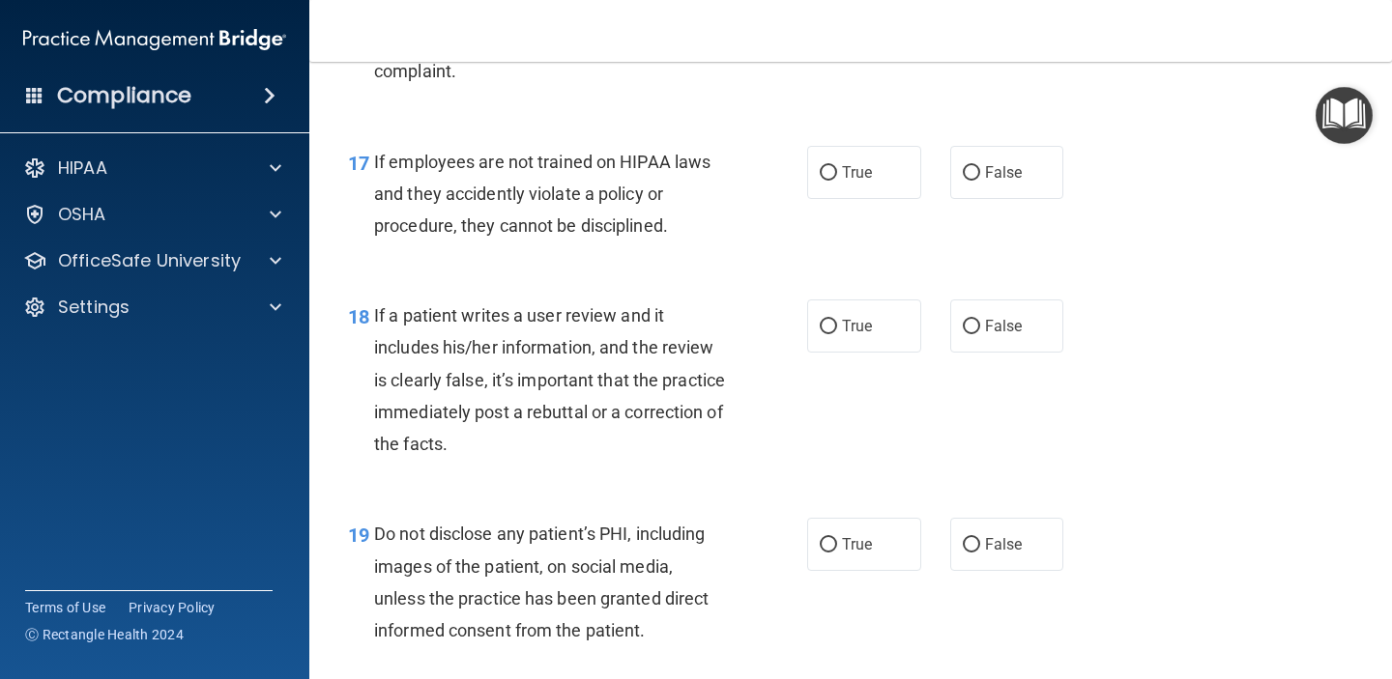
scroll to position [3316, 0]
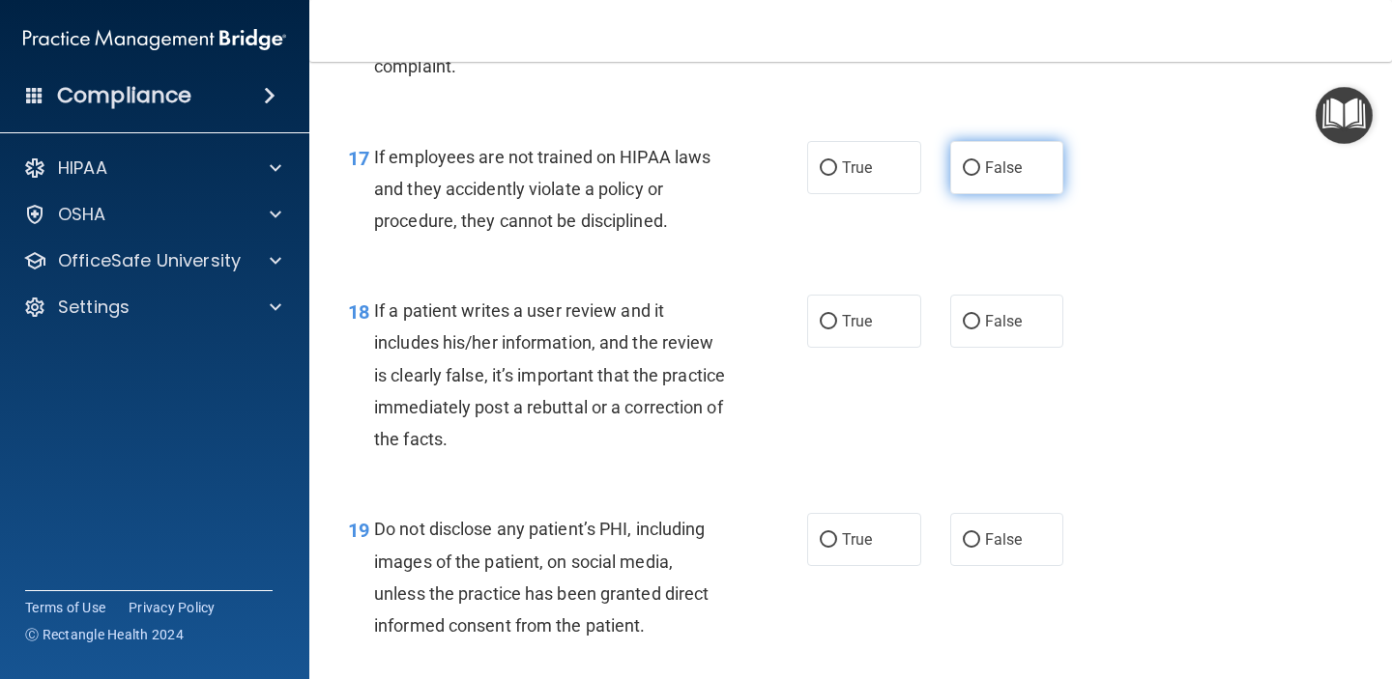
click at [996, 165] on span "False" at bounding box center [1004, 168] width 38 height 18
click at [980, 165] on input "False" at bounding box center [971, 168] width 17 height 14
radio input "true"
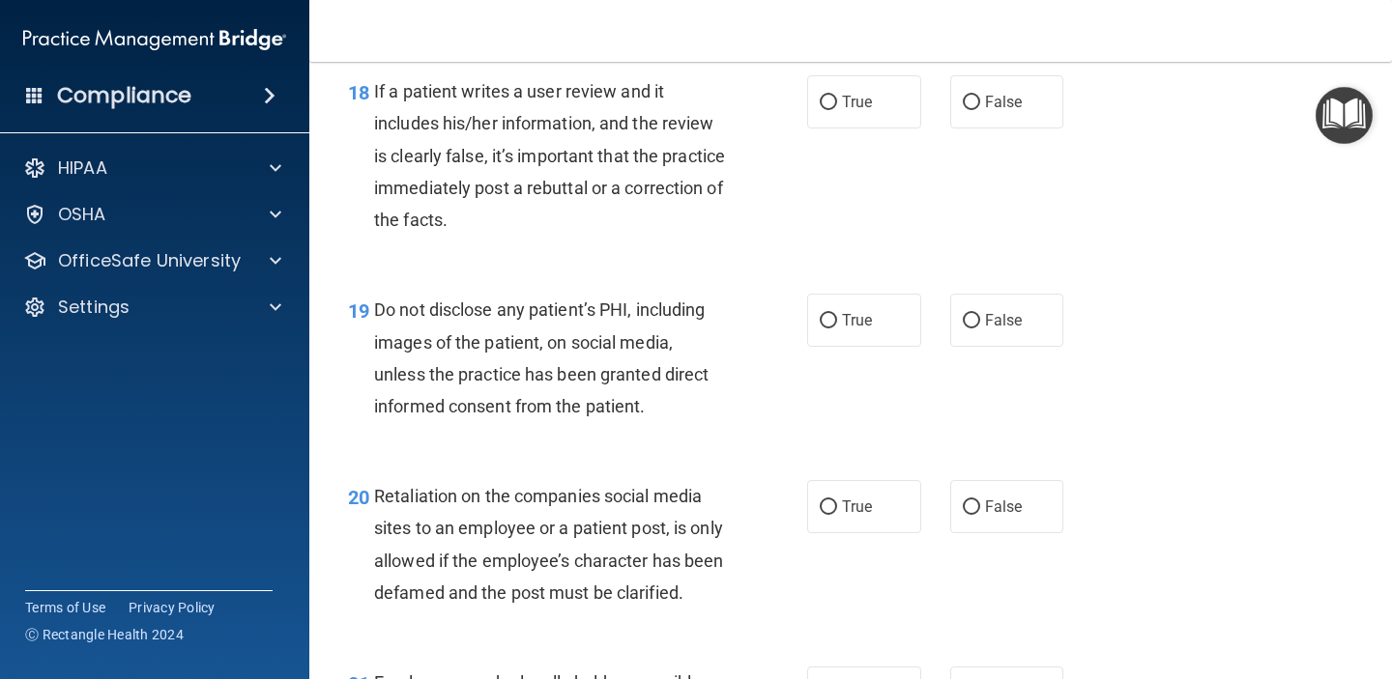
scroll to position [3529, 0]
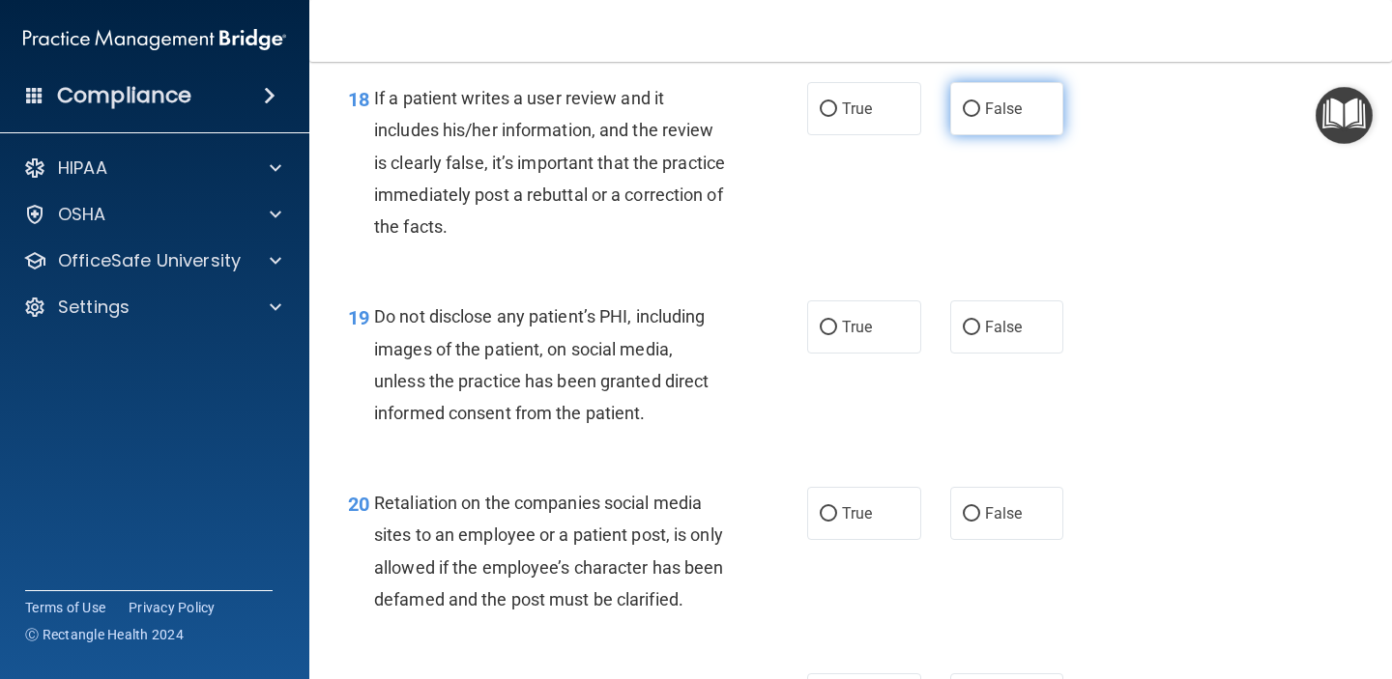
click at [968, 95] on label "False" at bounding box center [1007, 108] width 114 height 53
click at [968, 102] on input "False" at bounding box center [971, 109] width 17 height 14
radio input "true"
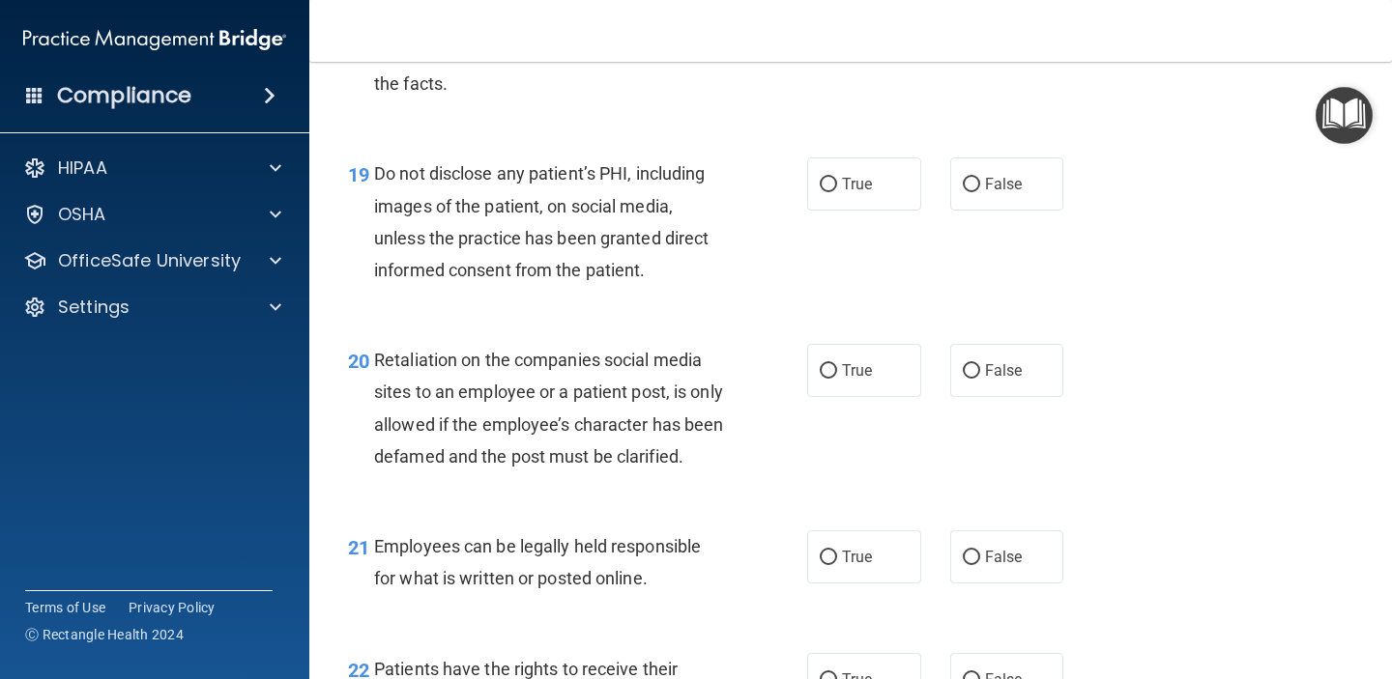
scroll to position [3689, 0]
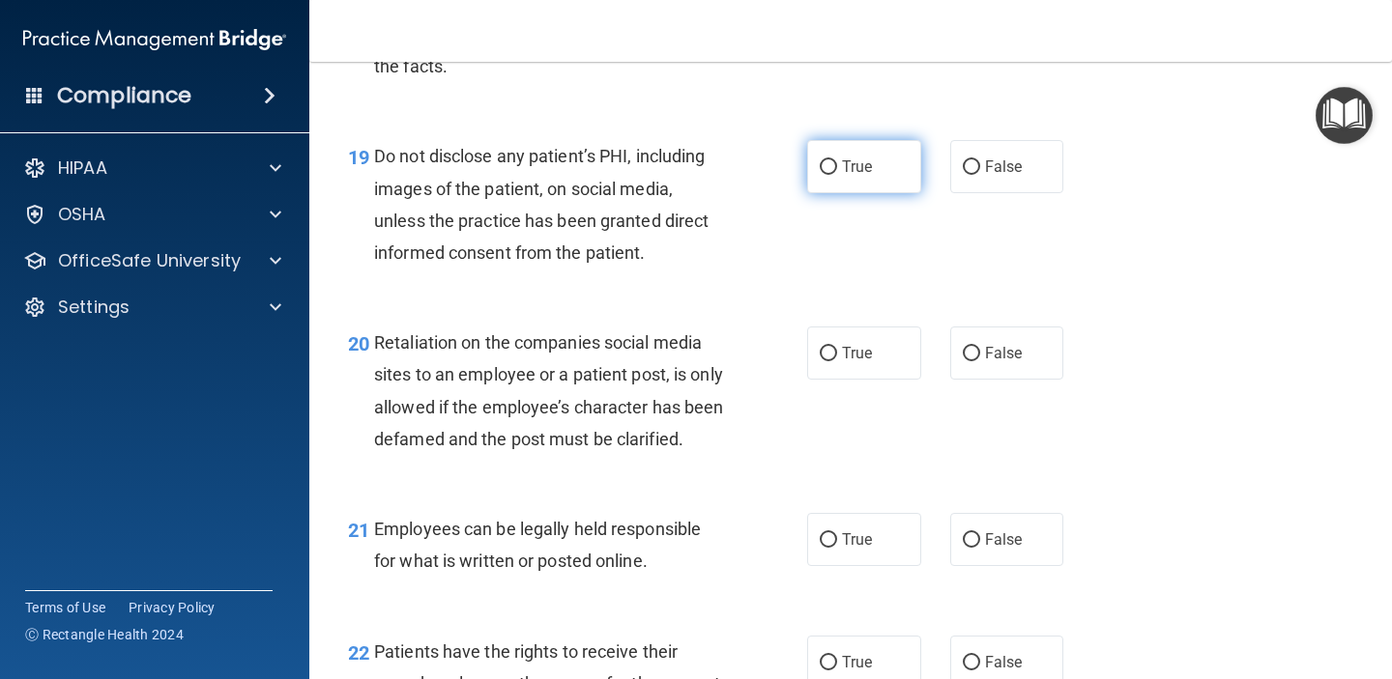
click at [834, 182] on label "True" at bounding box center [864, 166] width 114 height 53
click at [834, 175] on input "True" at bounding box center [828, 167] width 17 height 14
radio input "true"
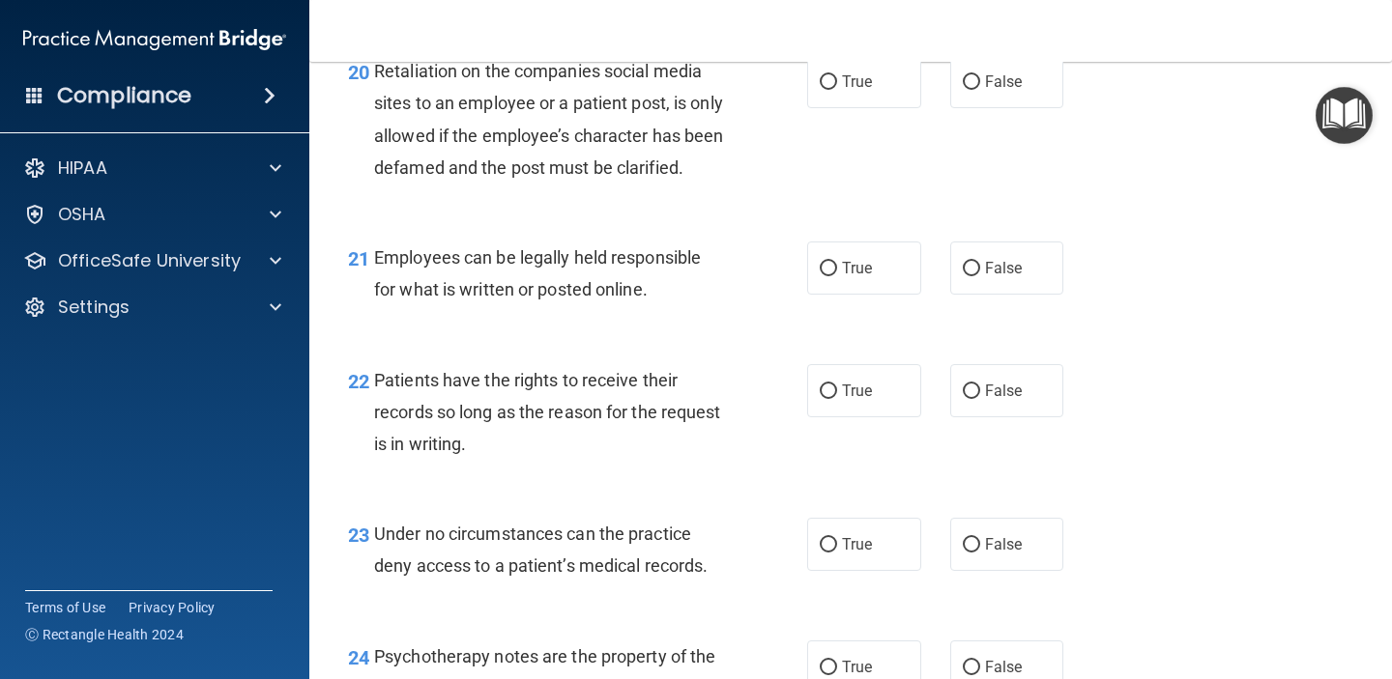
scroll to position [3925, 0]
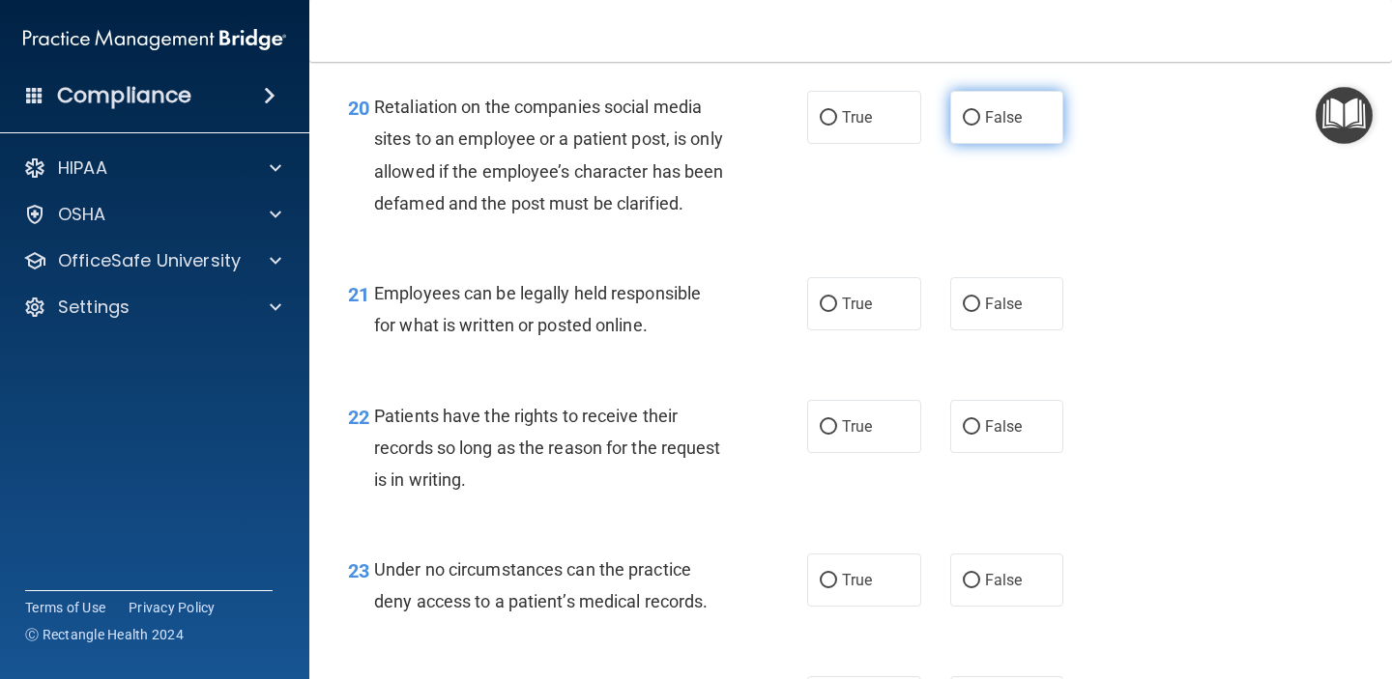
click at [1005, 124] on span "False" at bounding box center [1004, 117] width 38 height 18
click at [980, 124] on input "False" at bounding box center [971, 118] width 17 height 14
radio input "true"
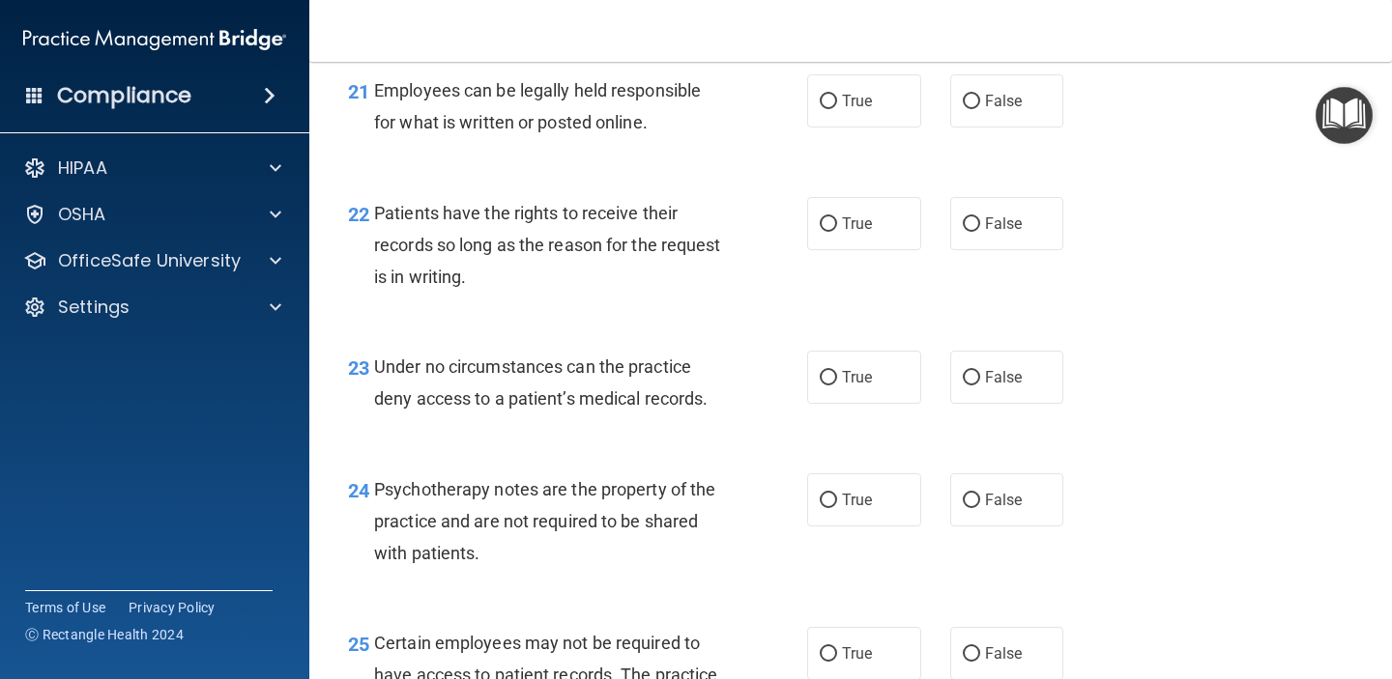
scroll to position [4127, 0]
click at [875, 129] on label "True" at bounding box center [864, 101] width 114 height 53
click at [837, 110] on input "True" at bounding box center [828, 103] width 17 height 14
radio input "true"
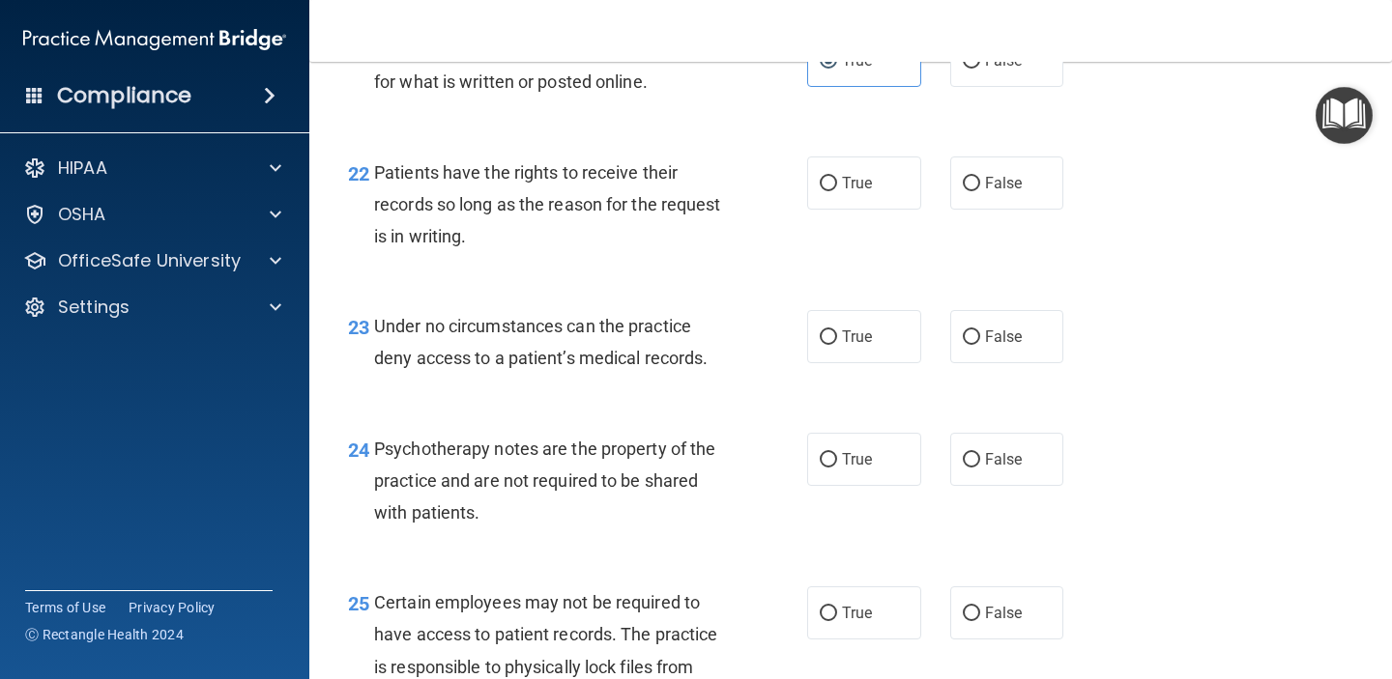
scroll to position [4171, 0]
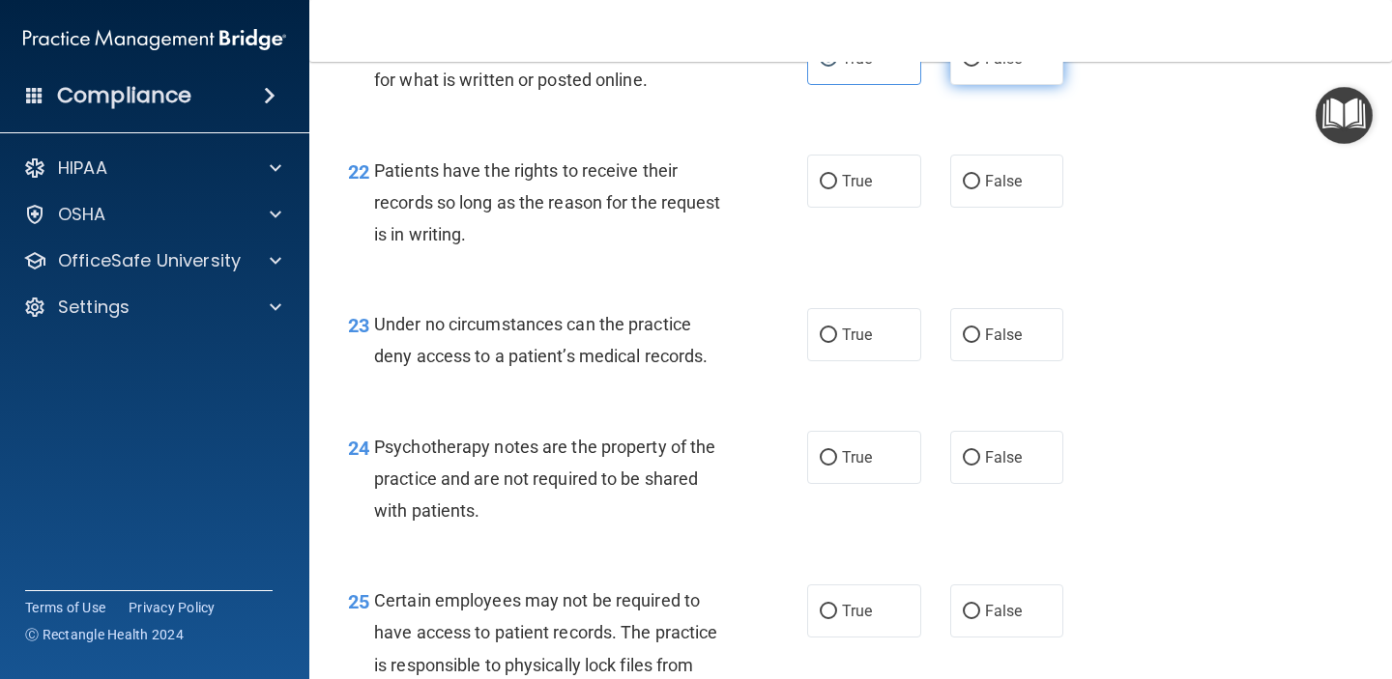
click at [969, 85] on label "False" at bounding box center [1007, 58] width 114 height 53
click at [969, 67] on input "False" at bounding box center [971, 59] width 17 height 14
radio input "true"
radio input "false"
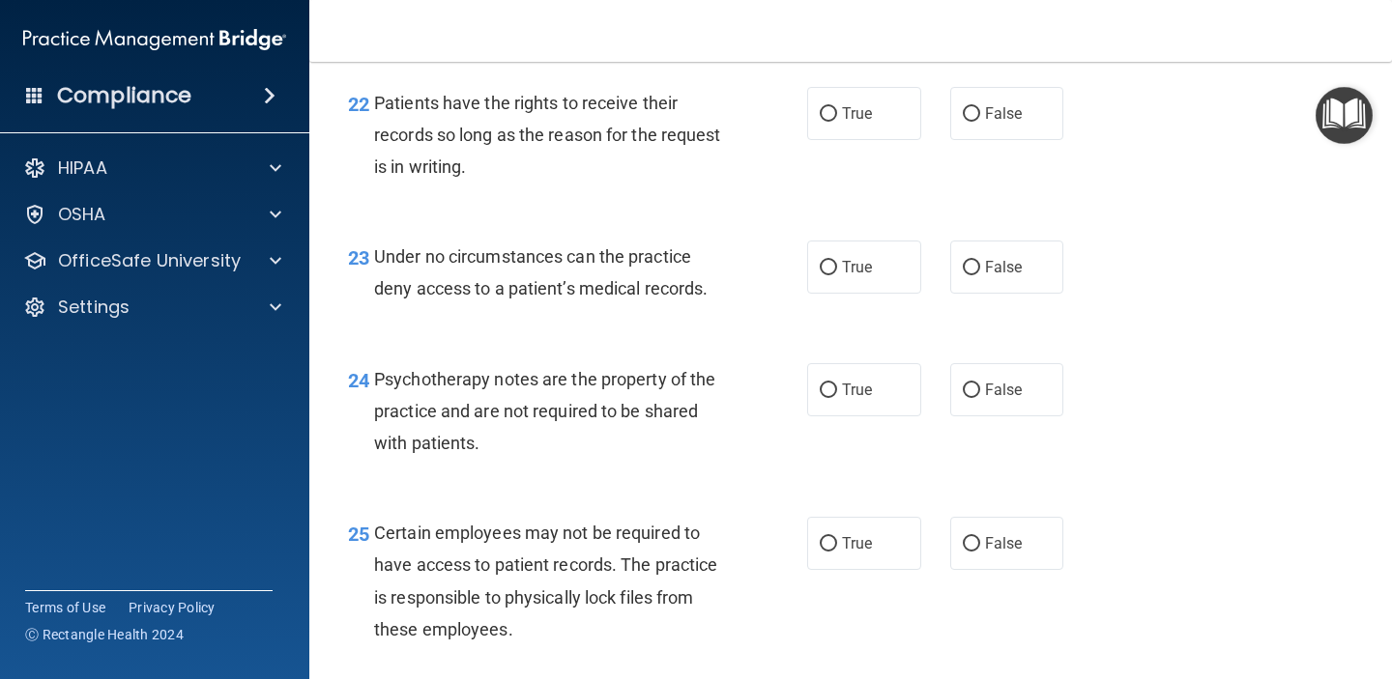
scroll to position [4249, 0]
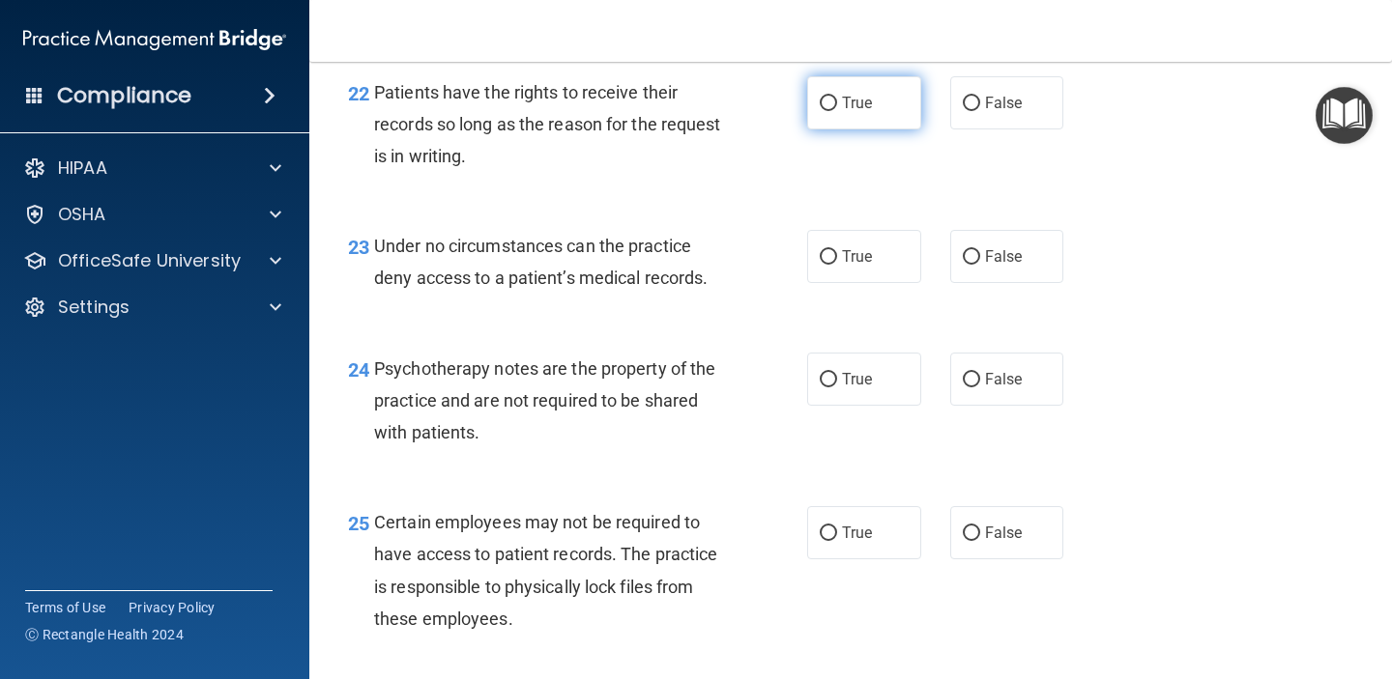
click at [878, 130] on label "True" at bounding box center [864, 102] width 114 height 53
click at [837, 111] on input "True" at bounding box center [828, 104] width 17 height 14
radio input "true"
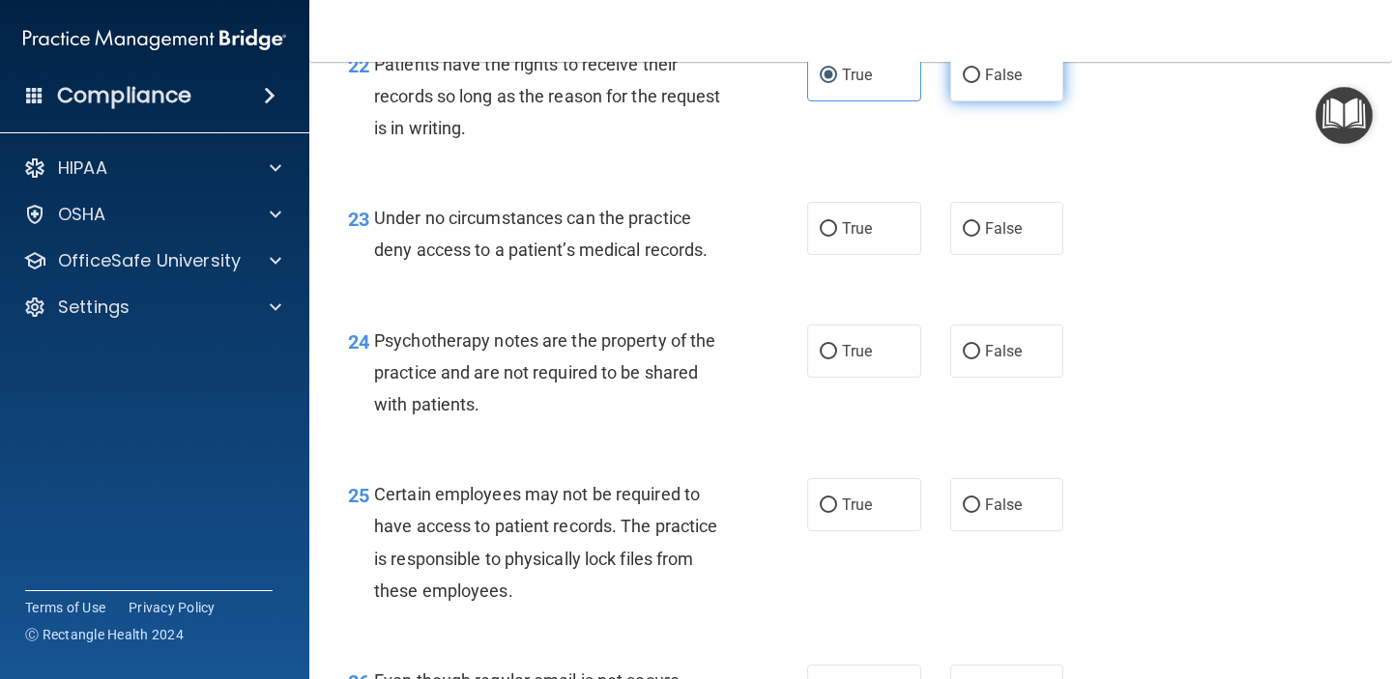
click at [1026, 101] on label "False" at bounding box center [1007, 74] width 114 height 53
click at [980, 83] on input "False" at bounding box center [971, 76] width 17 height 14
radio input "true"
radio input "false"
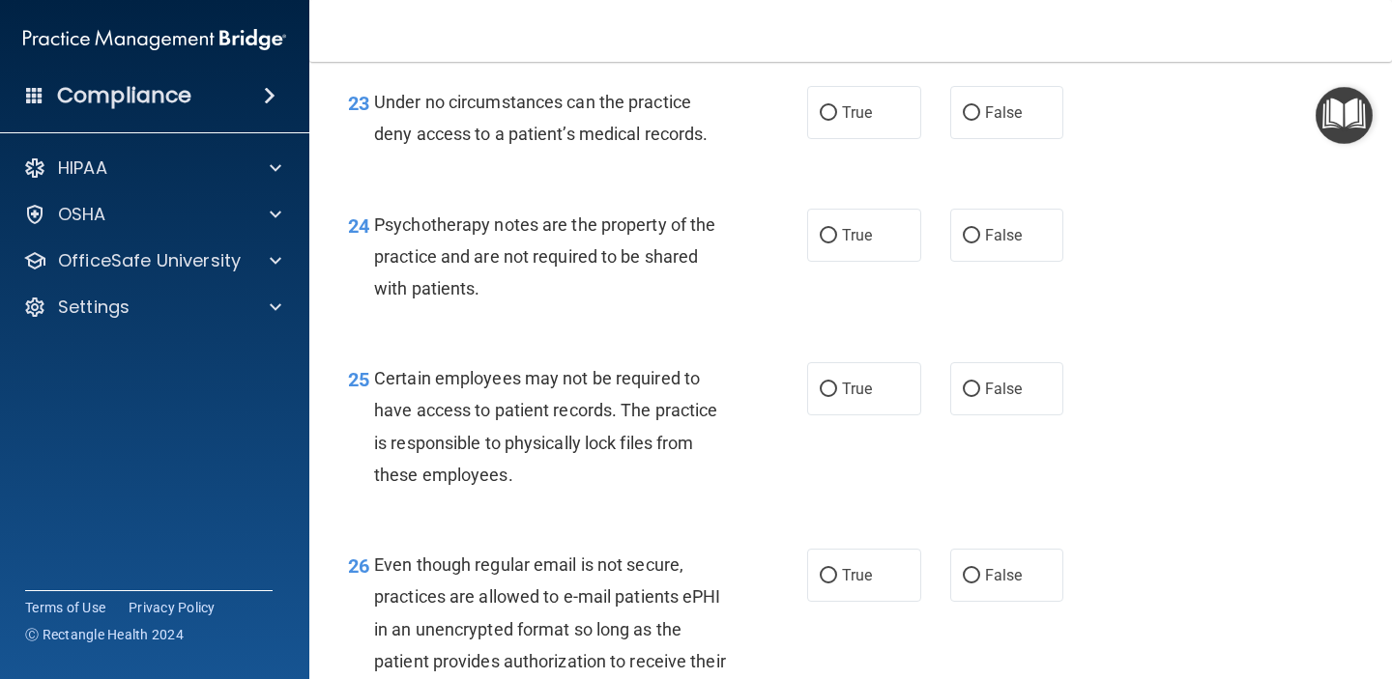
scroll to position [4397, 0]
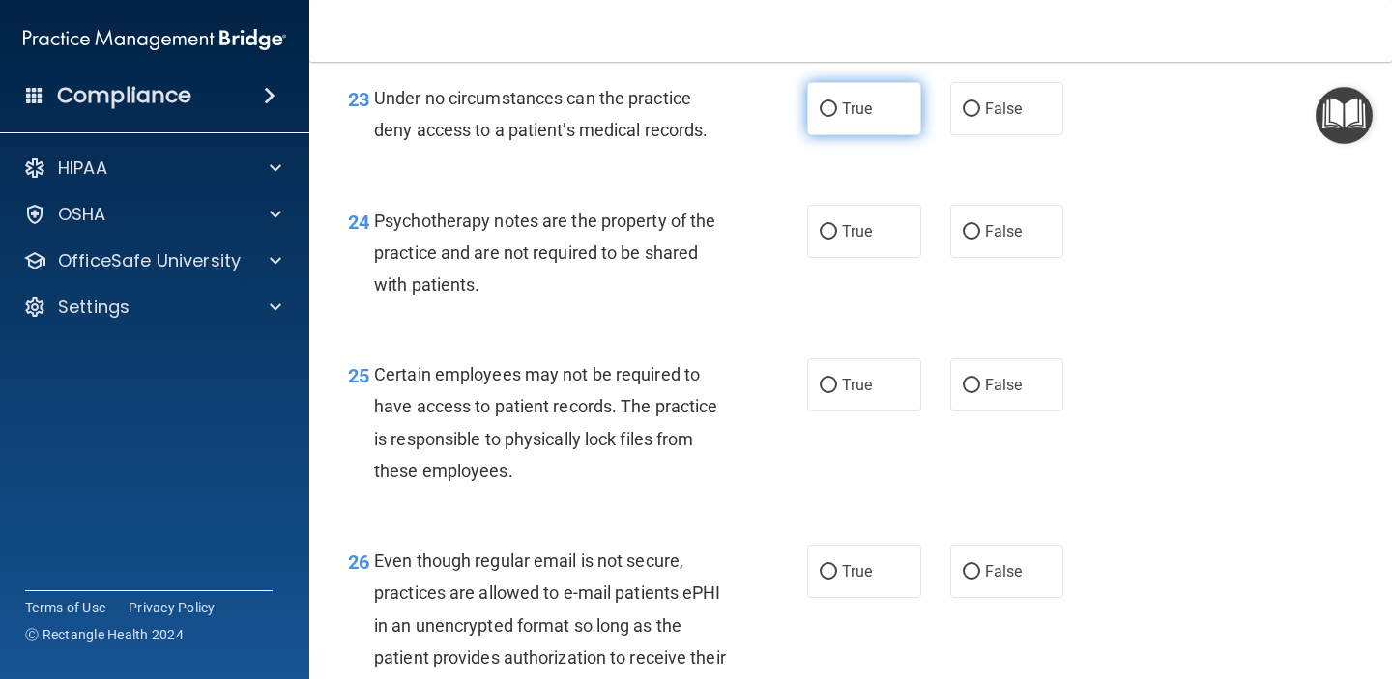
click at [850, 135] on label "True" at bounding box center [864, 108] width 114 height 53
click at [837, 117] on input "True" at bounding box center [828, 109] width 17 height 14
radio input "true"
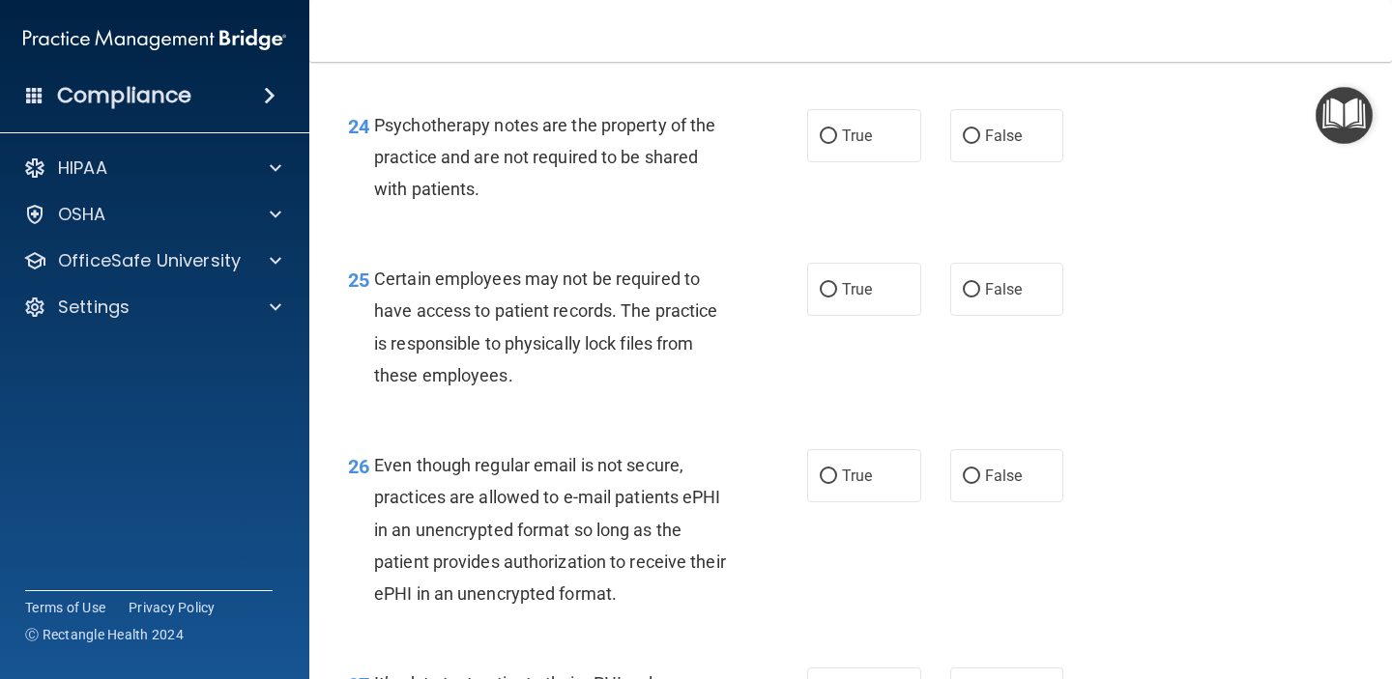
scroll to position [4508, 0]
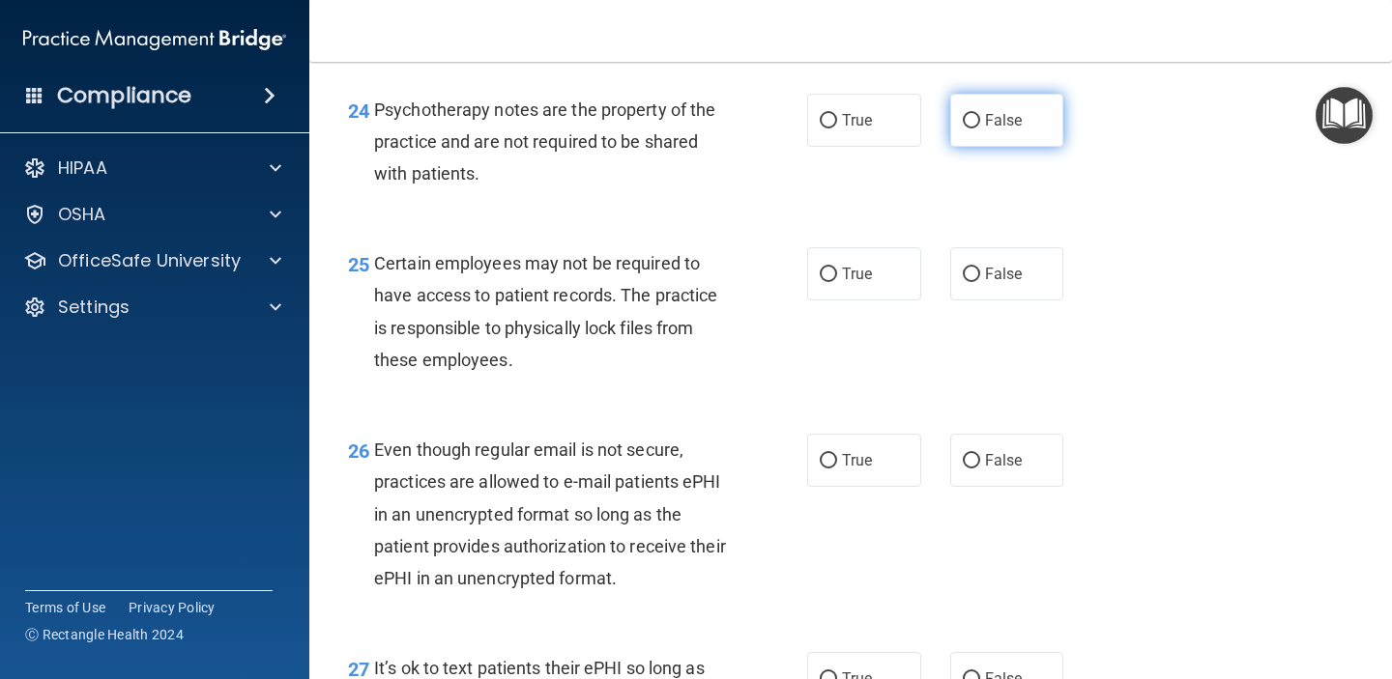
click at [995, 147] on label "False" at bounding box center [1007, 120] width 114 height 53
click at [980, 129] on input "False" at bounding box center [971, 121] width 17 height 14
radio input "true"
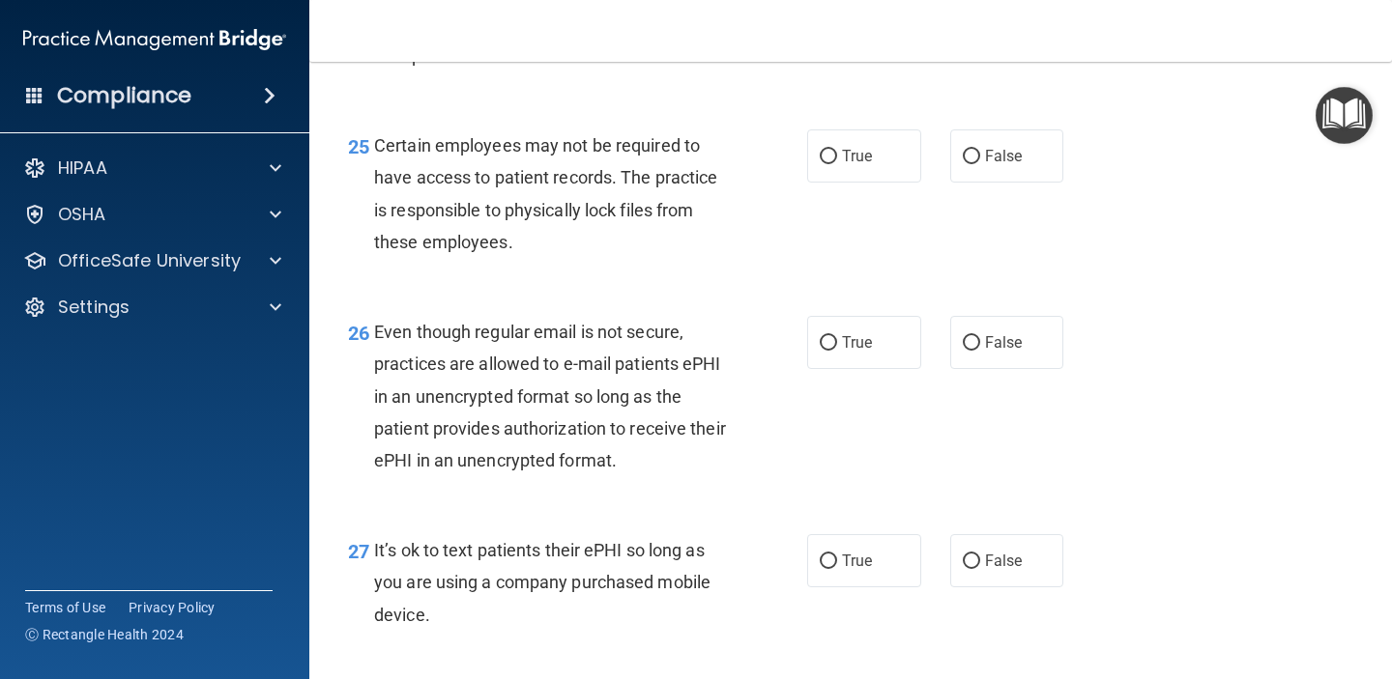
scroll to position [4636, 0]
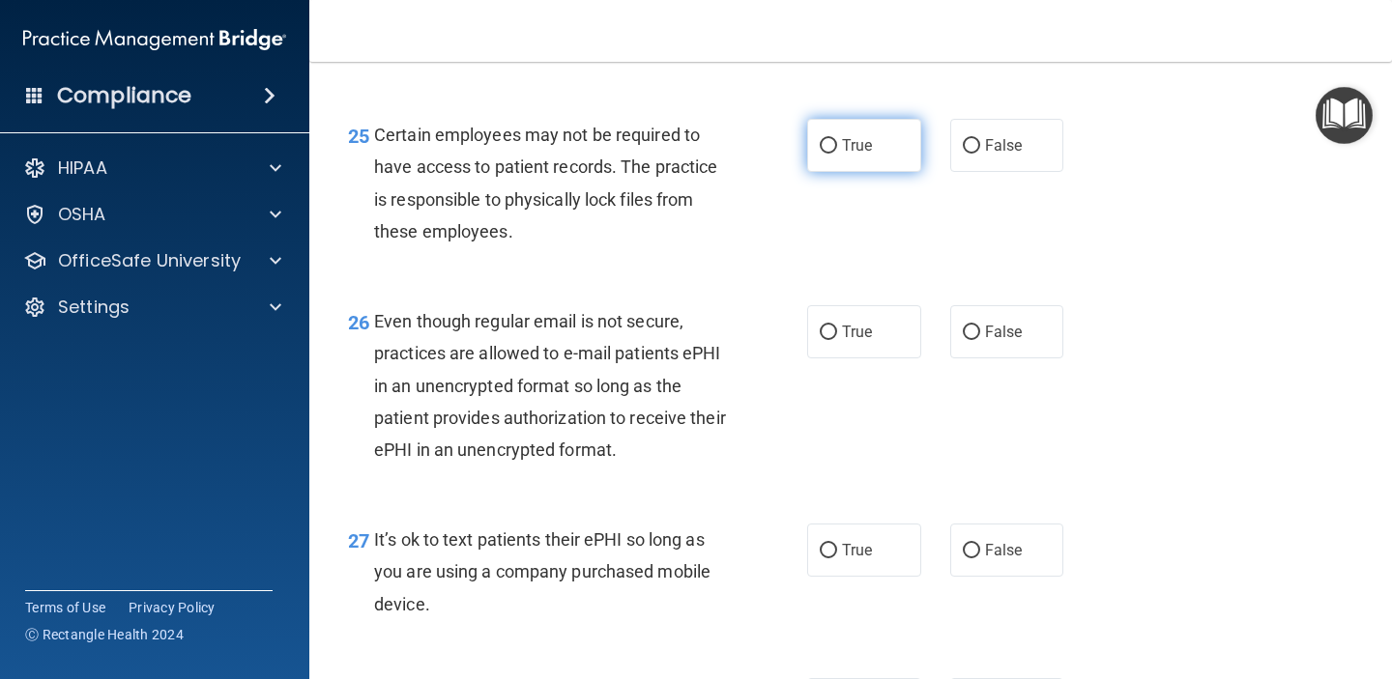
click at [859, 172] on label "True" at bounding box center [864, 145] width 114 height 53
click at [837, 154] on input "True" at bounding box center [828, 146] width 17 height 14
radio input "true"
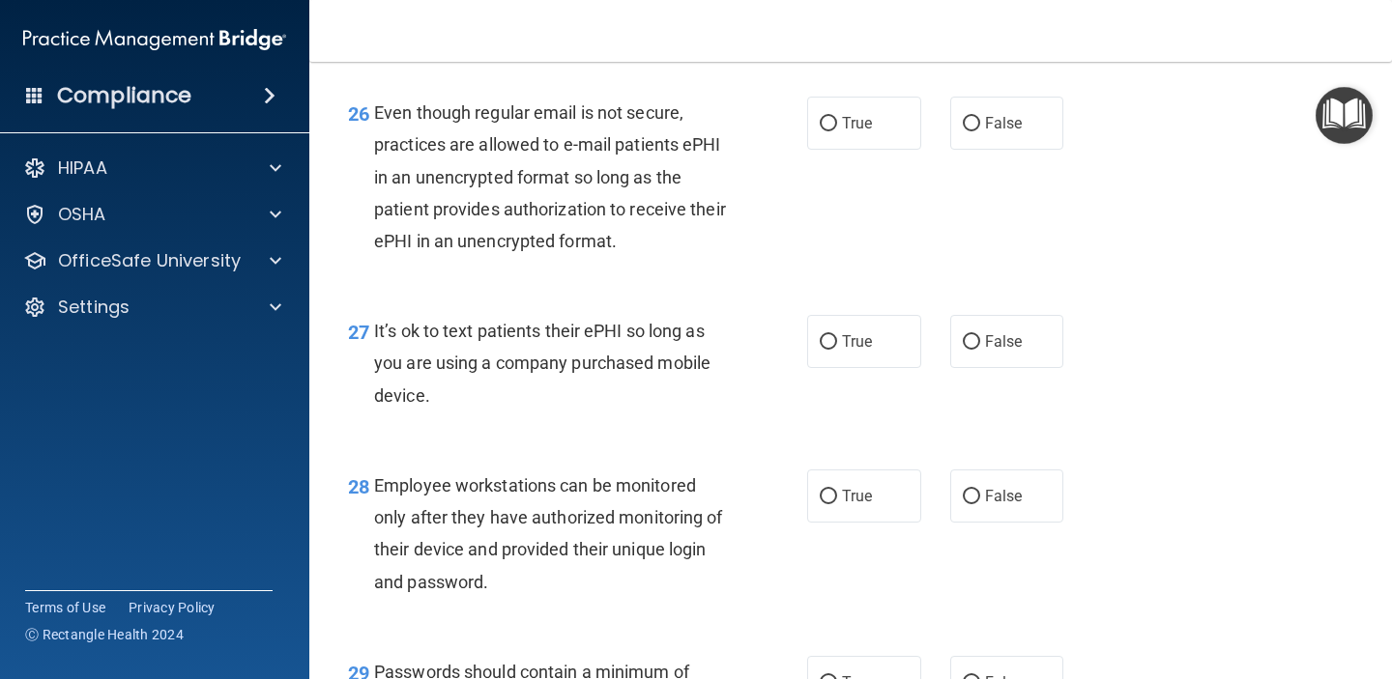
scroll to position [4844, 0]
click at [969, 132] on input "False" at bounding box center [971, 125] width 17 height 14
radio input "true"
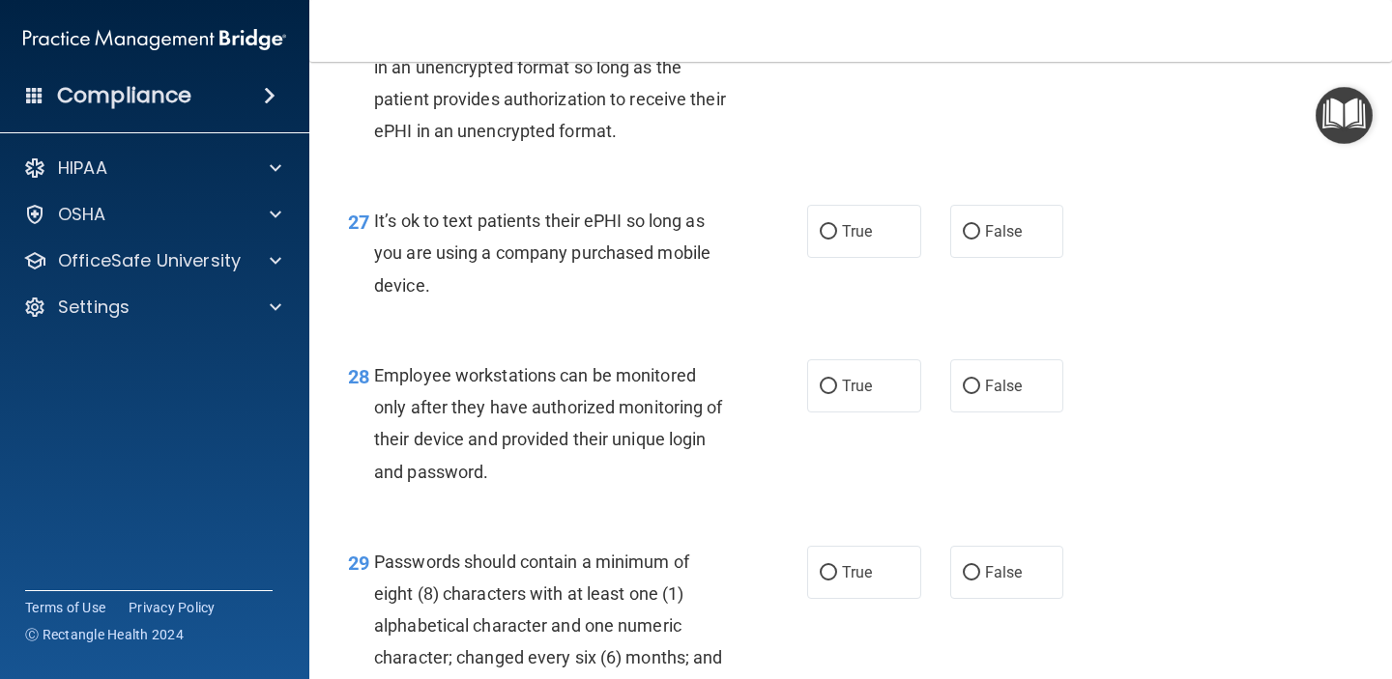
scroll to position [4973, 0]
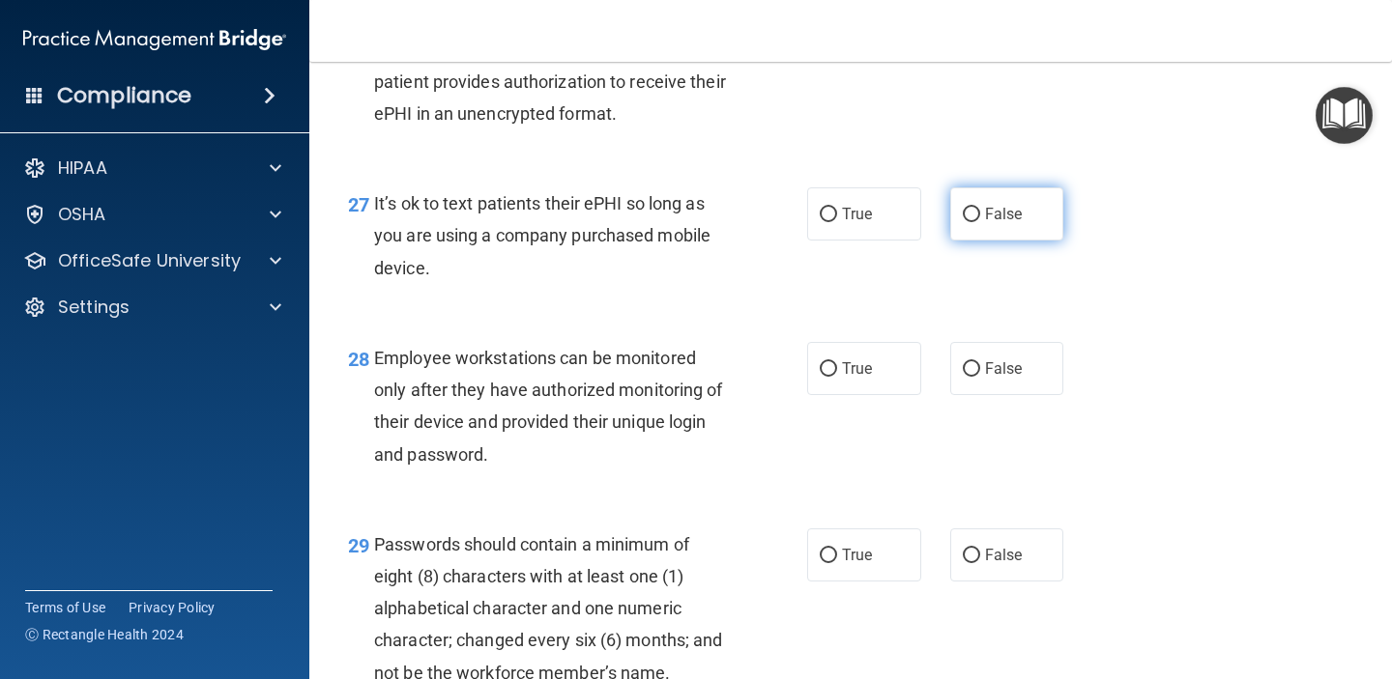
click at [1022, 241] on label "False" at bounding box center [1007, 214] width 114 height 53
click at [980, 222] on input "False" at bounding box center [971, 215] width 17 height 14
radio input "true"
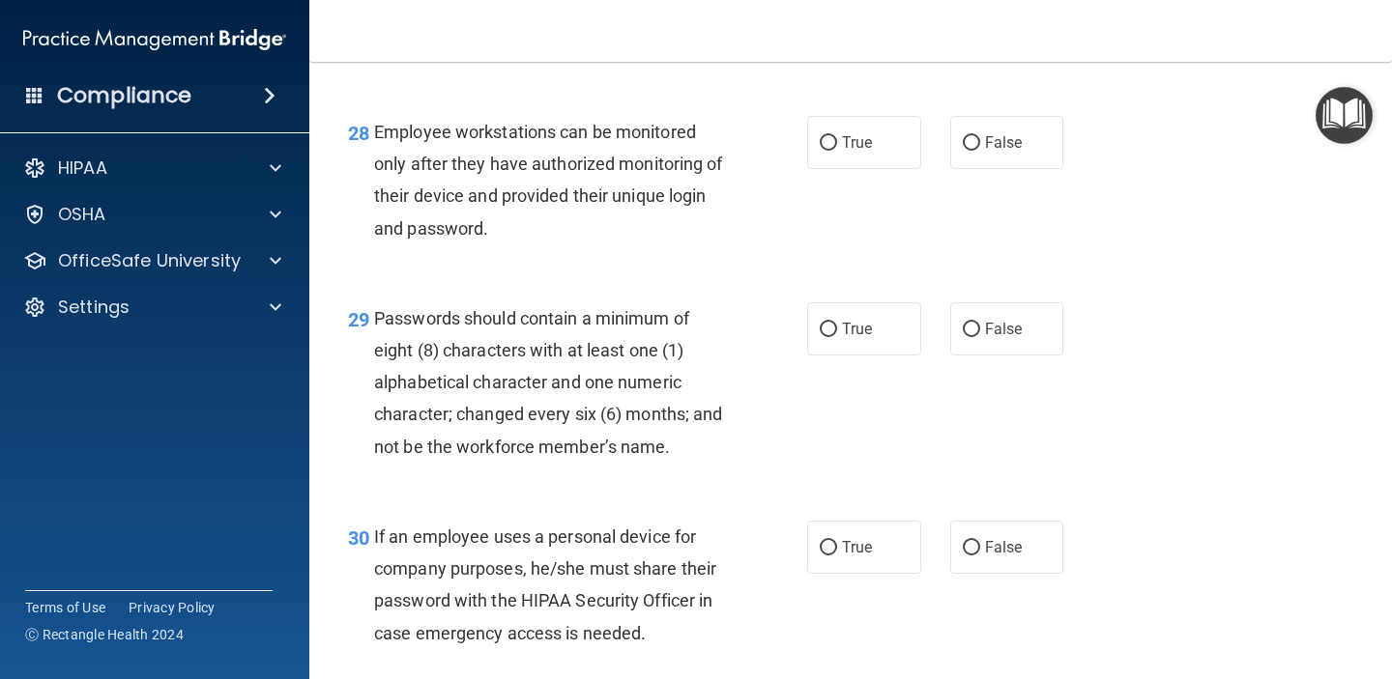
scroll to position [5211, 0]
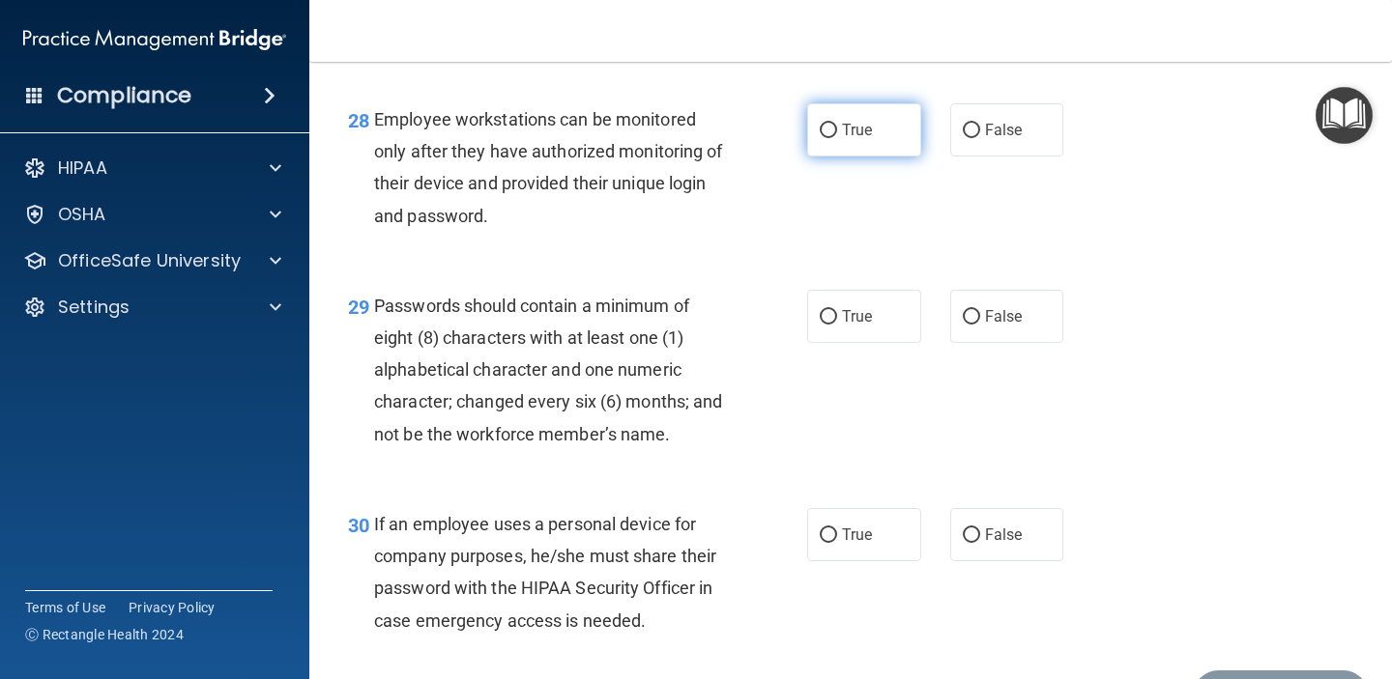
click at [825, 138] on input "True" at bounding box center [828, 131] width 17 height 14
radio input "true"
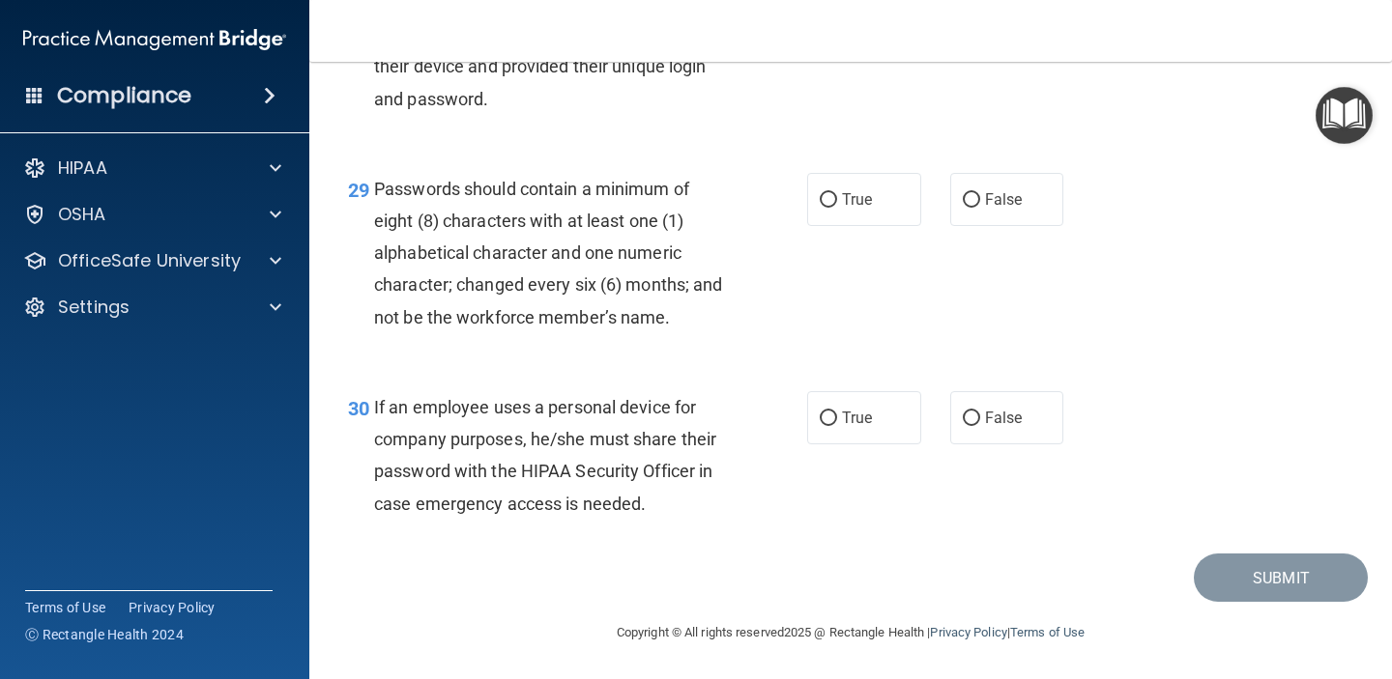
scroll to position [5361, 0]
click at [844, 206] on span "True" at bounding box center [857, 199] width 30 height 18
click at [837, 206] on input "True" at bounding box center [828, 200] width 17 height 14
radio input "true"
click at [990, 407] on label "False" at bounding box center [1007, 417] width 114 height 53
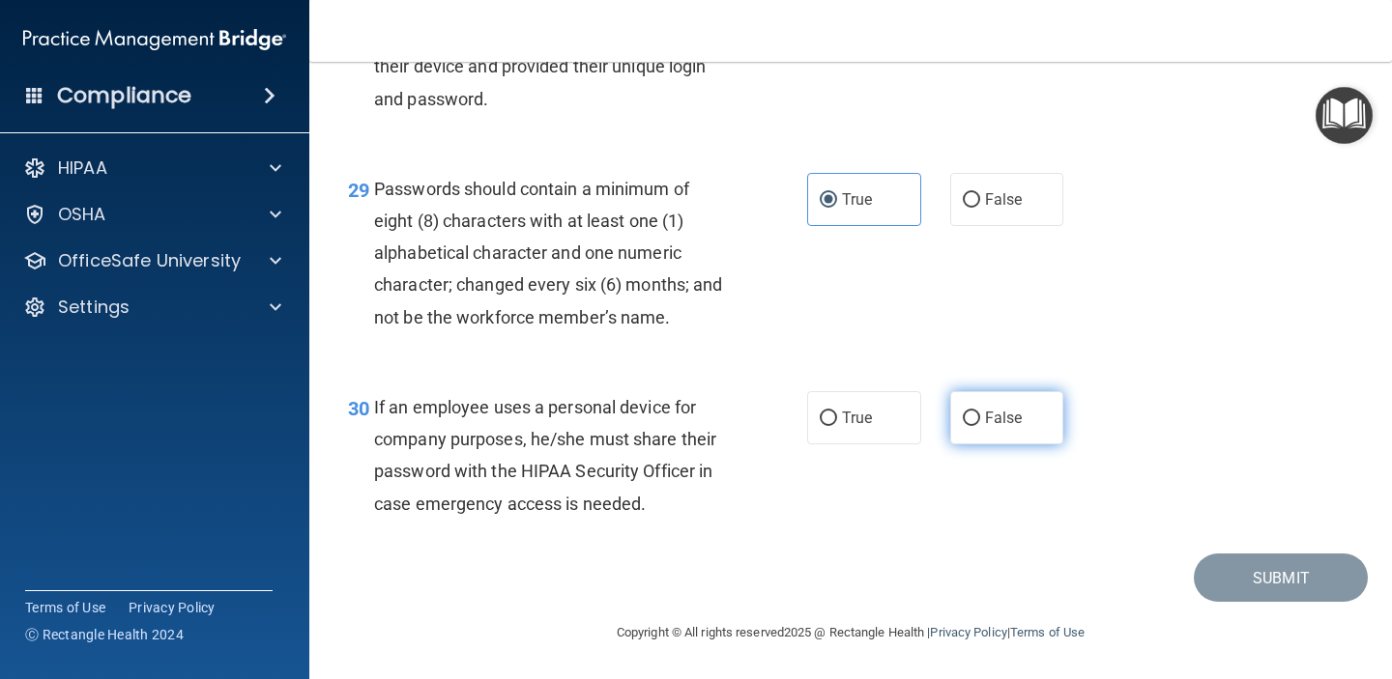
click at [980, 412] on input "False" at bounding box center [971, 419] width 17 height 14
radio input "true"
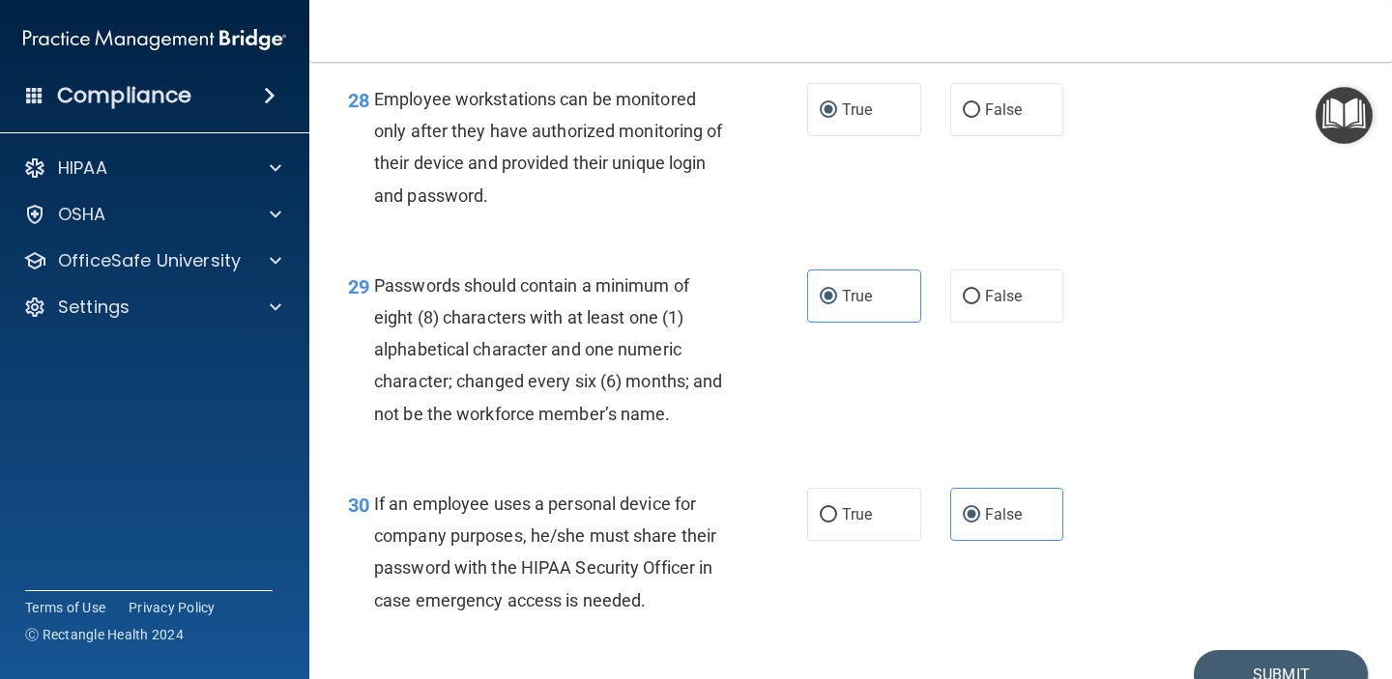
scroll to position [5224, 0]
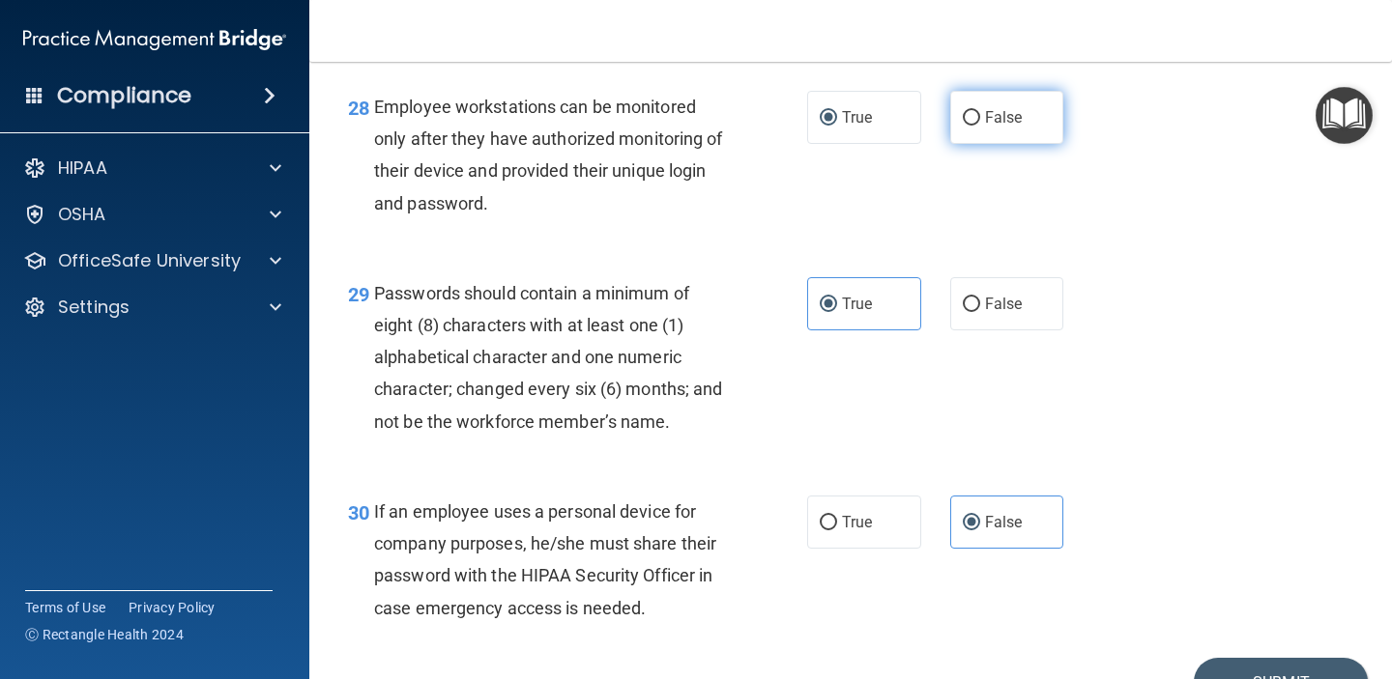
click at [981, 135] on label "False" at bounding box center [1007, 117] width 114 height 53
click at [980, 126] on input "False" at bounding box center [971, 118] width 17 height 14
radio input "true"
radio input "false"
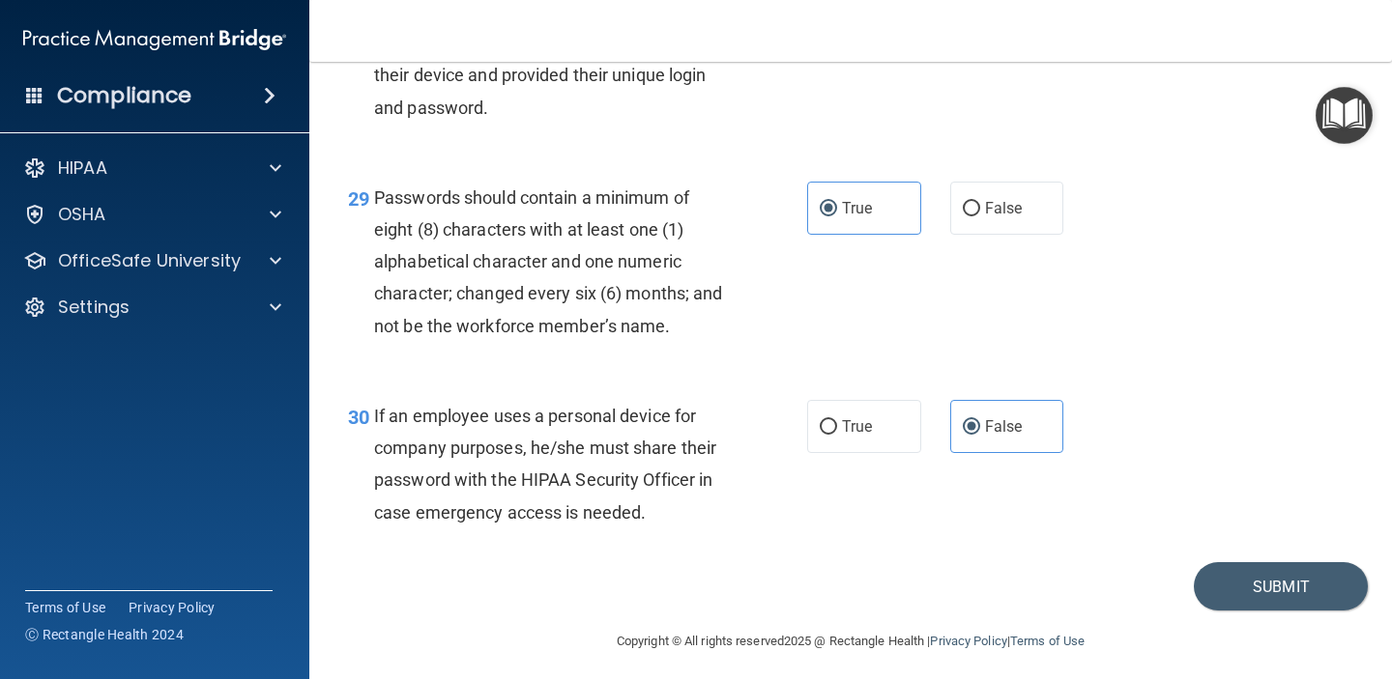
scroll to position [5361, 0]
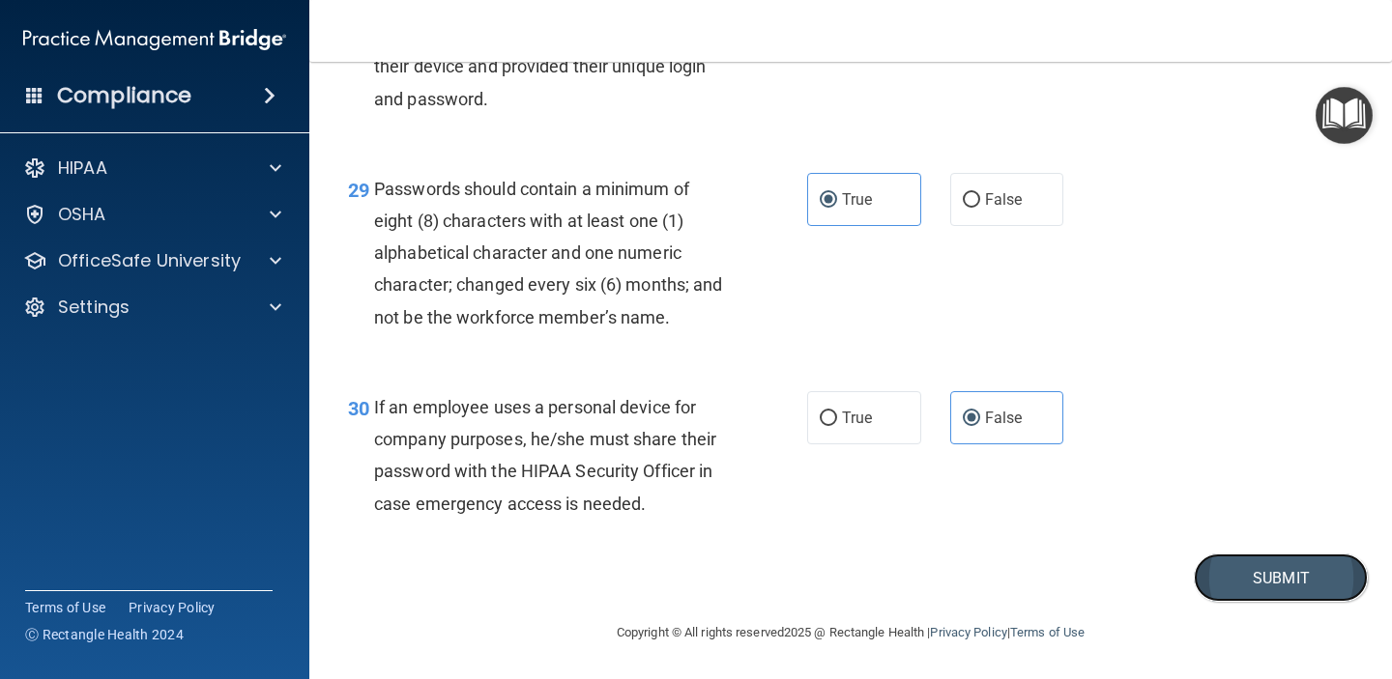
click at [1308, 580] on button "Submit" at bounding box center [1281, 578] width 174 height 49
